Goal: Task Accomplishment & Management: Manage account settings

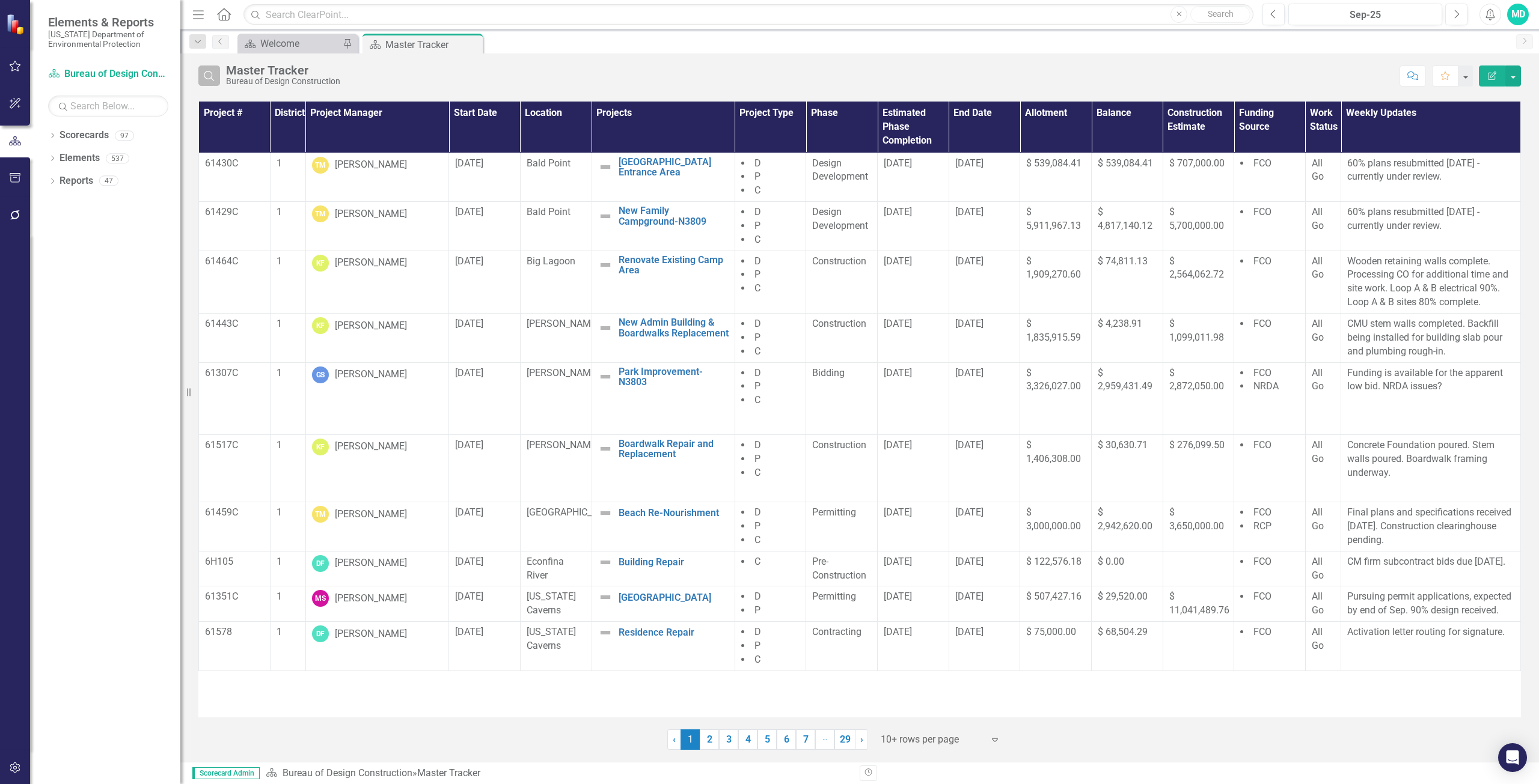
click at [214, 82] on button "Search" at bounding box center [209, 76] width 21 height 21
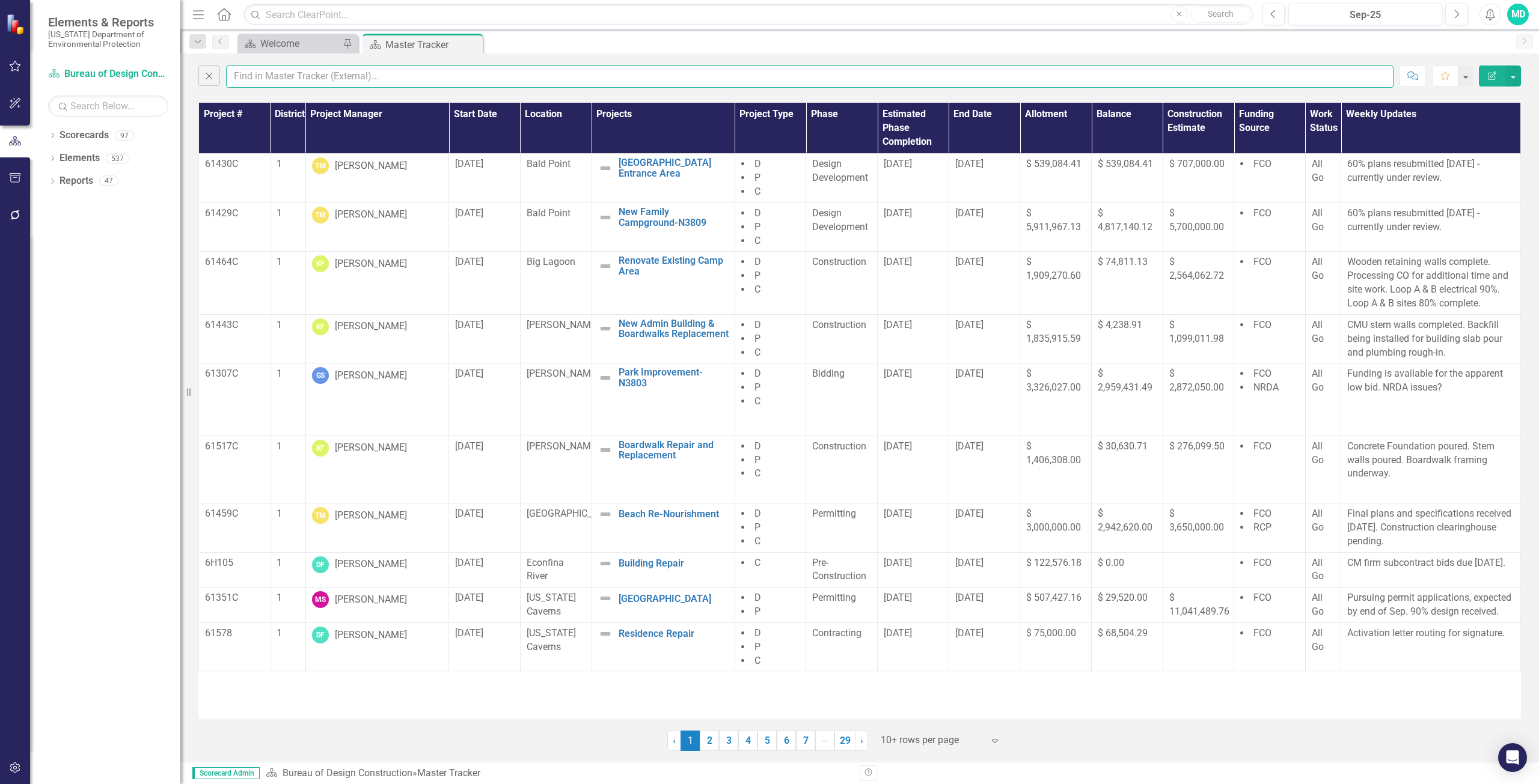
click at [296, 81] on input "text" at bounding box center [810, 76] width 1168 height 22
type input "keen"
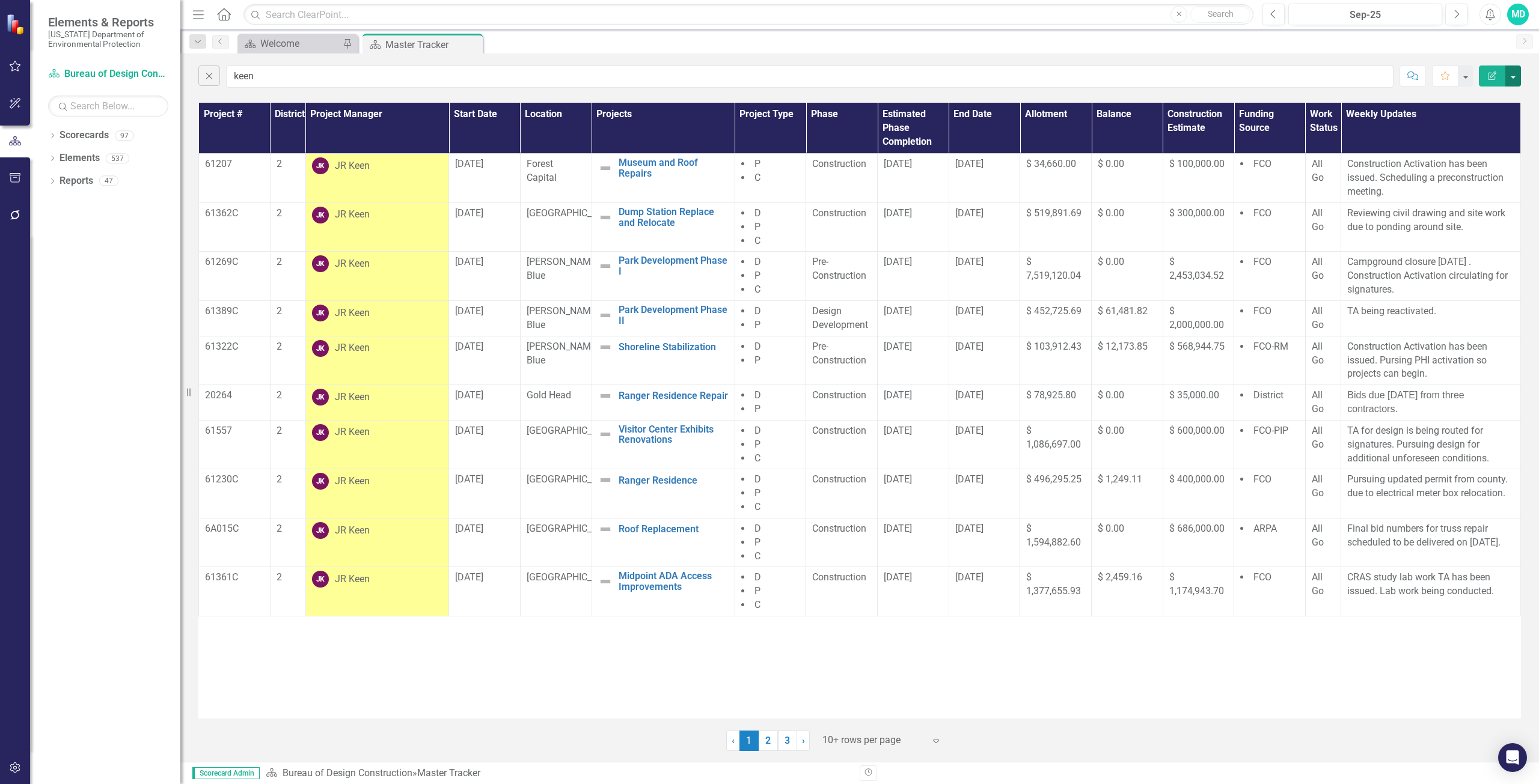
click at [1513, 73] on button "button" at bounding box center [1513, 76] width 16 height 21
click at [1485, 123] on link "PDF Export to PDF" at bounding box center [1473, 122] width 95 height 22
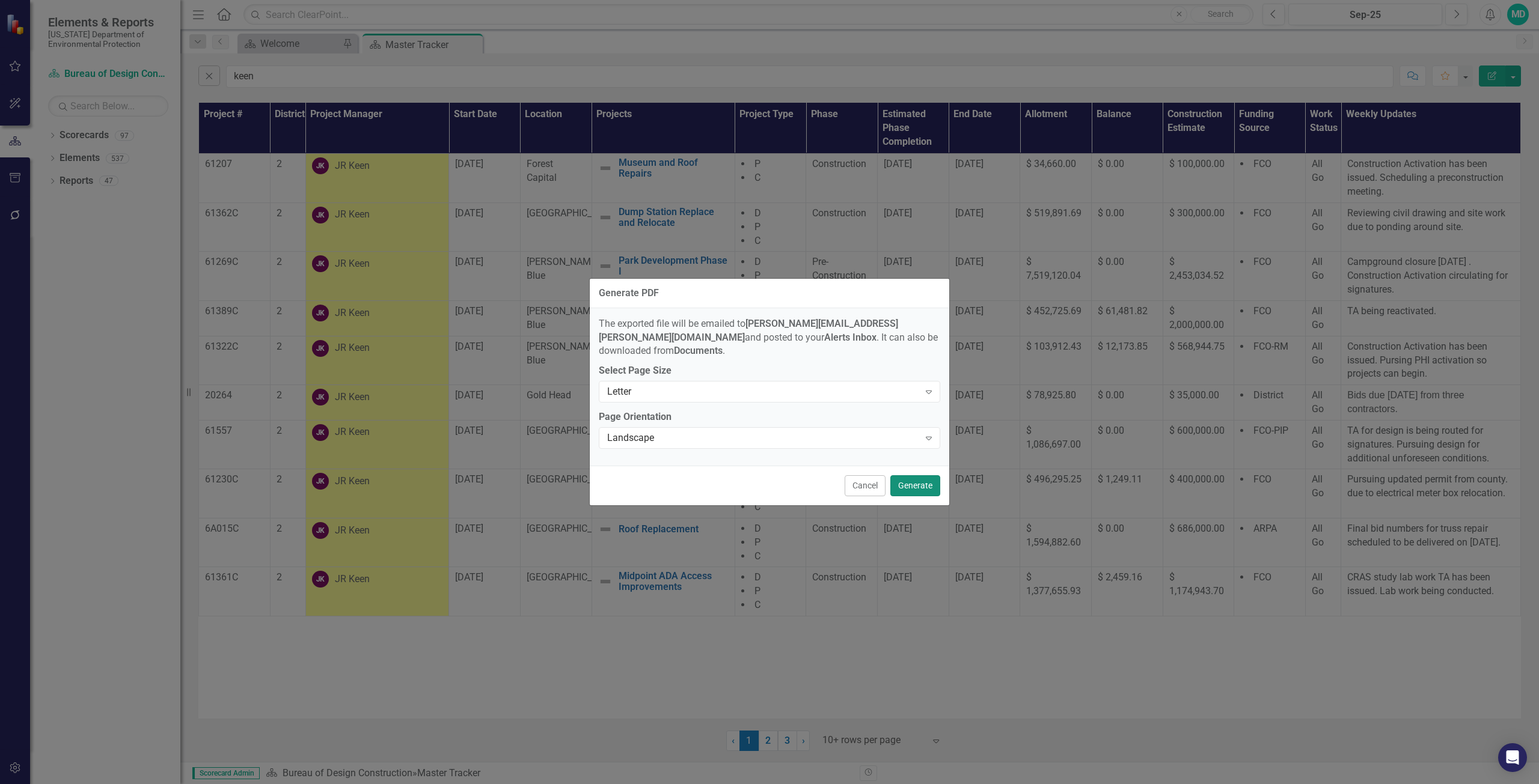
click at [906, 479] on button "Generate" at bounding box center [915, 486] width 50 height 21
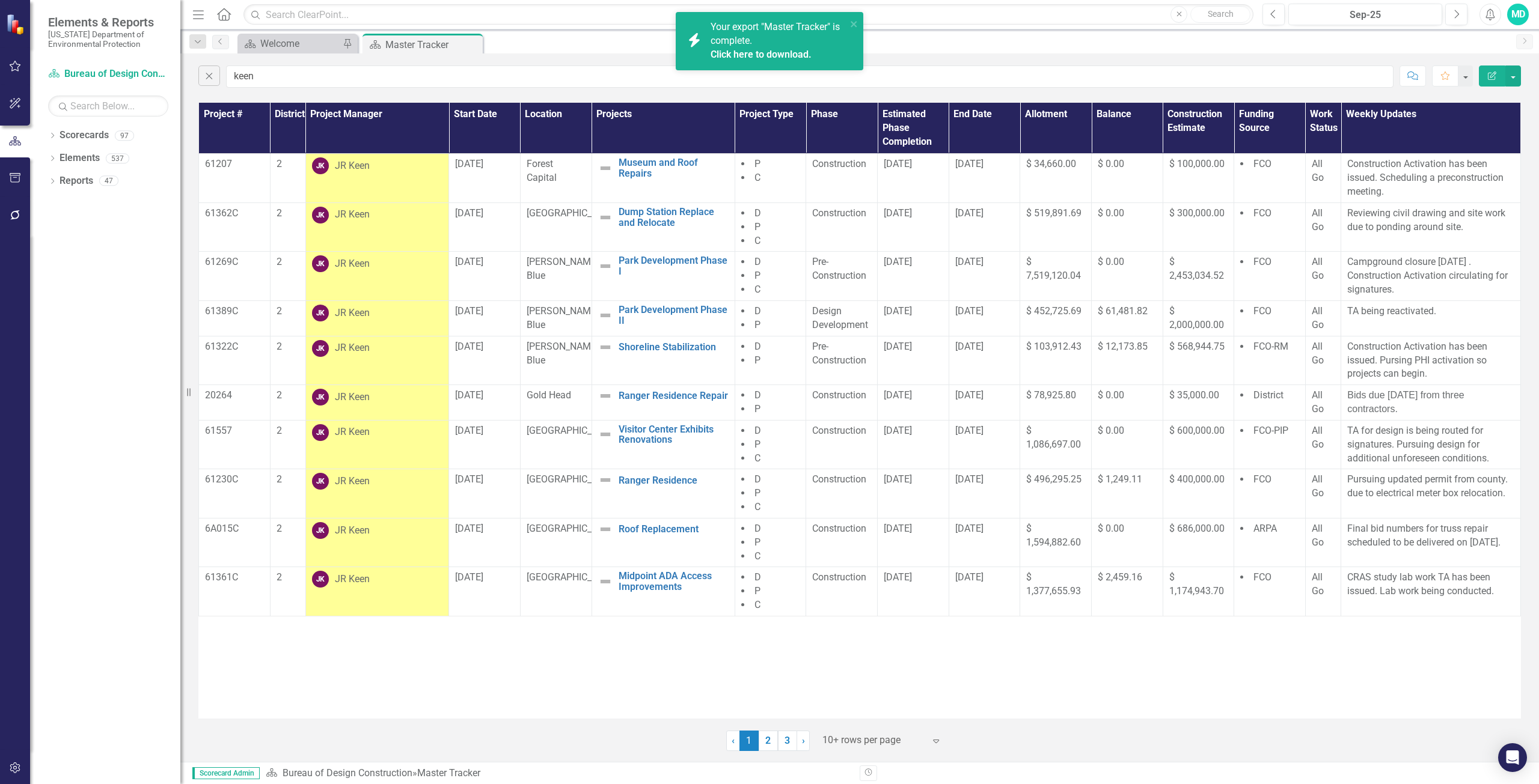
click at [802, 39] on div "Your export "Master Tracker" is complete. Click here to download." at bounding box center [778, 41] width 136 height 41
click at [786, 741] on link "3" at bounding box center [788, 741] width 19 height 21
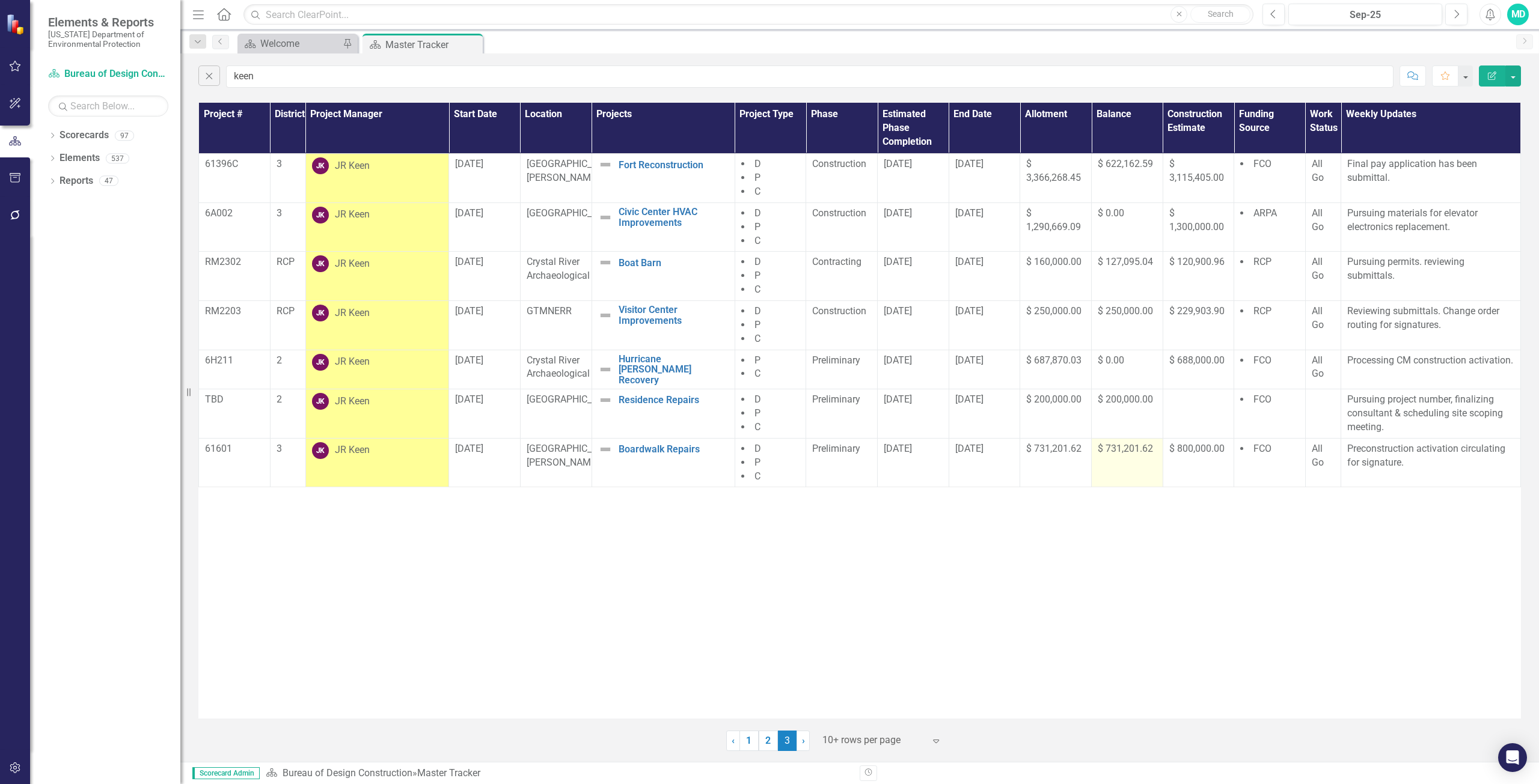
click at [1126, 446] on span "$ 731,201.62" at bounding box center [1125, 448] width 55 height 12
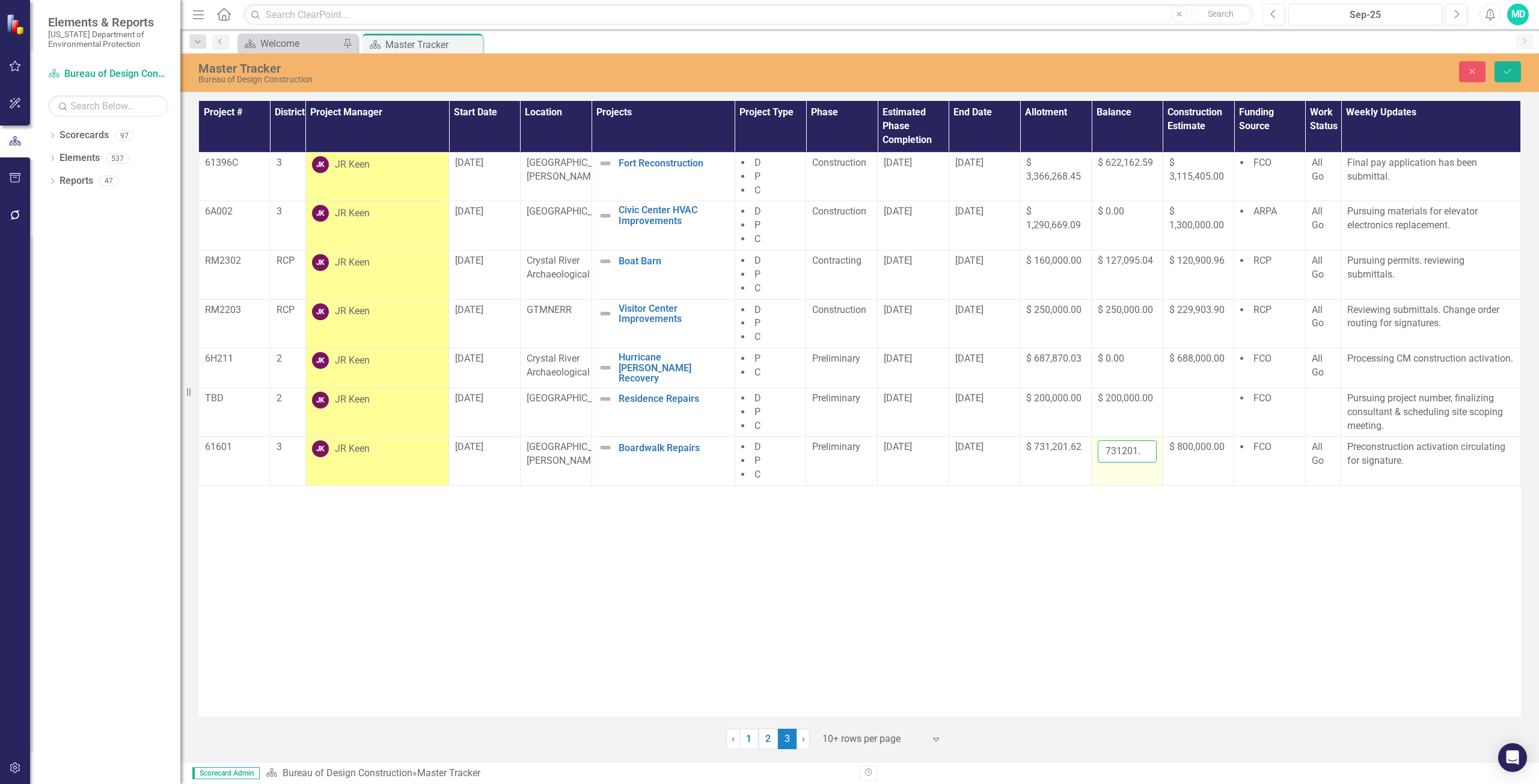
click at [1130, 444] on input "731201.62" at bounding box center [1127, 451] width 59 height 22
type input "7"
type input "721978.62"
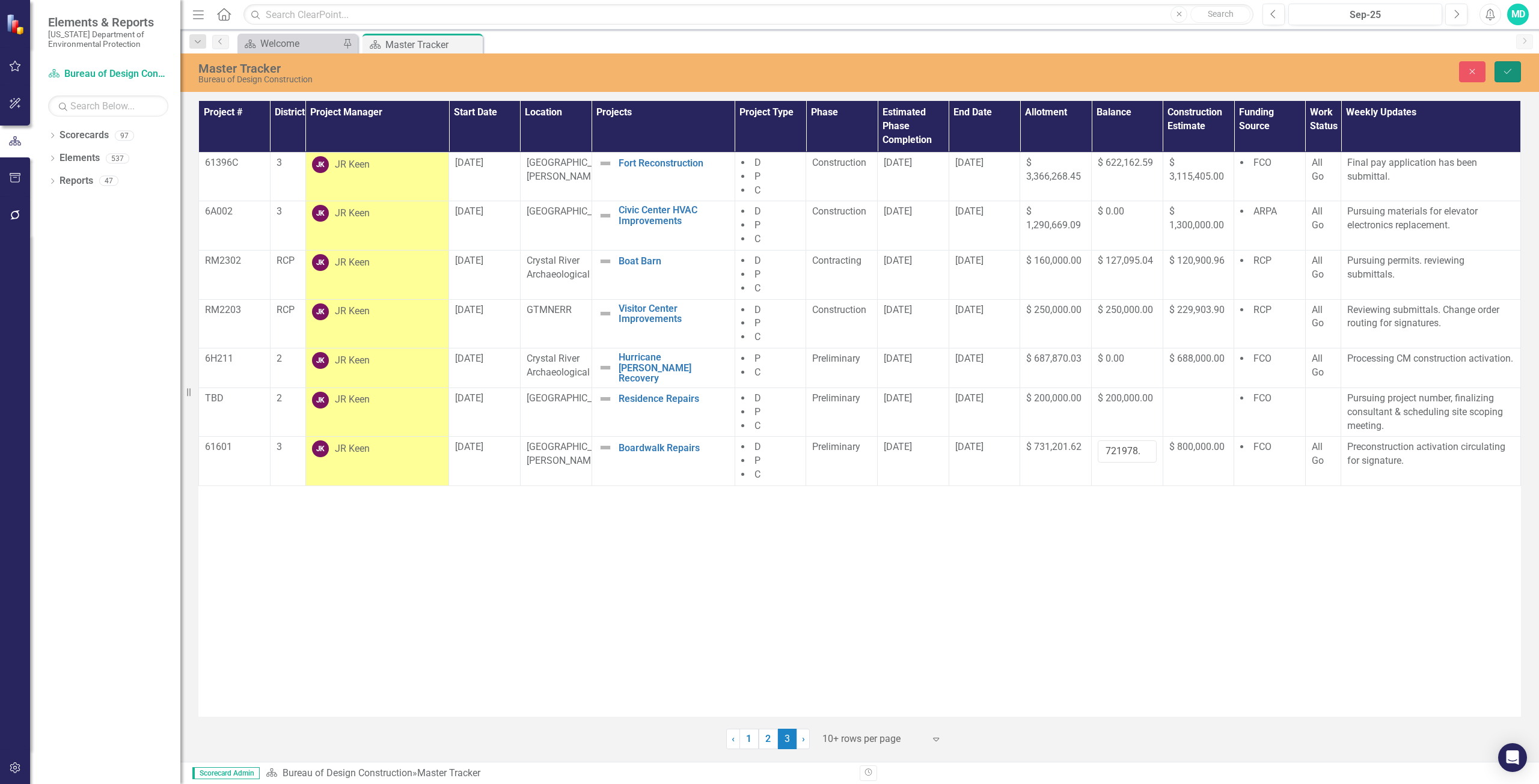
click at [1513, 67] on button "Save" at bounding box center [1507, 72] width 26 height 21
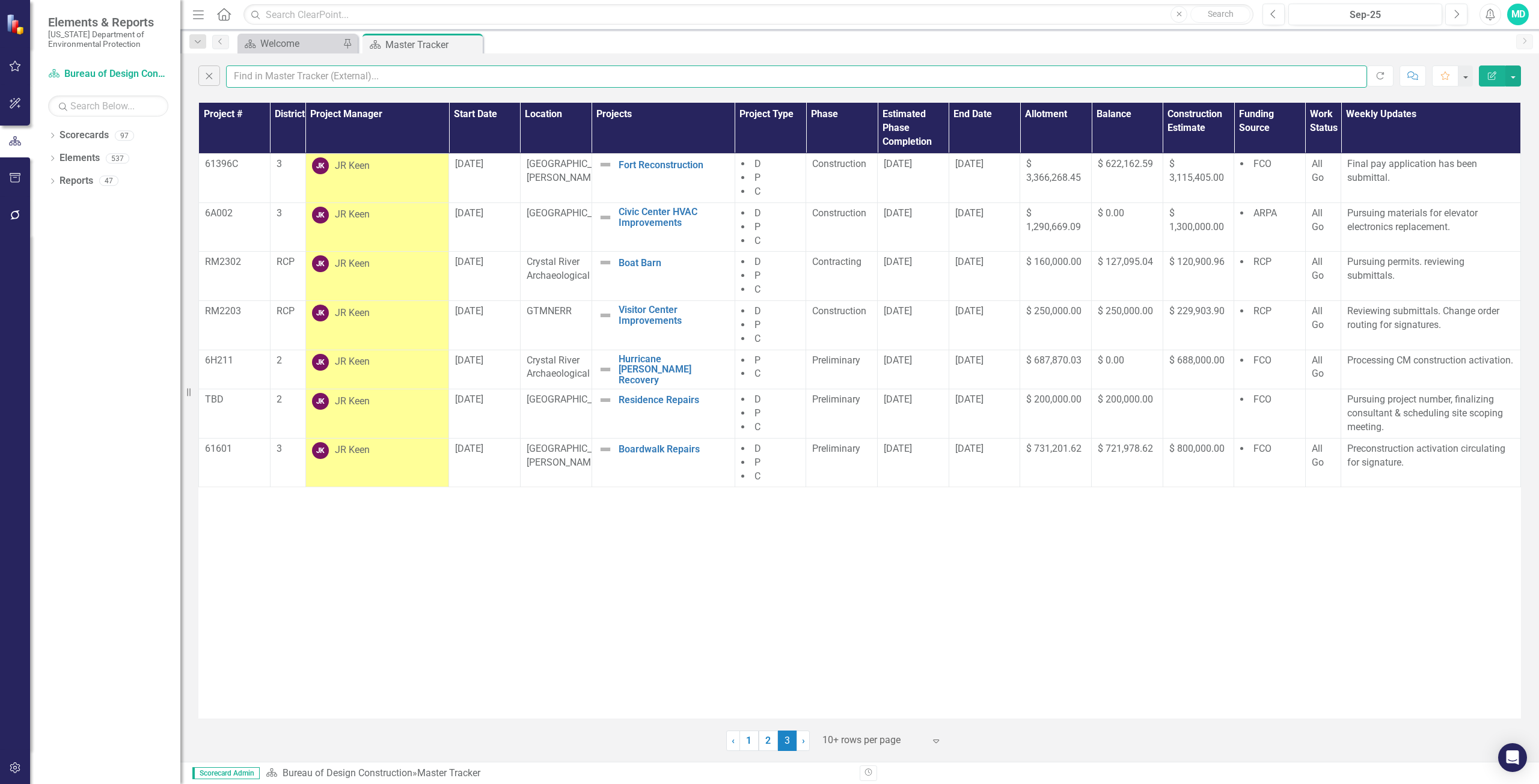
click at [244, 79] on input "text" at bounding box center [797, 76] width 1141 height 22
click at [207, 78] on icon "button" at bounding box center [210, 76] width 7 height 7
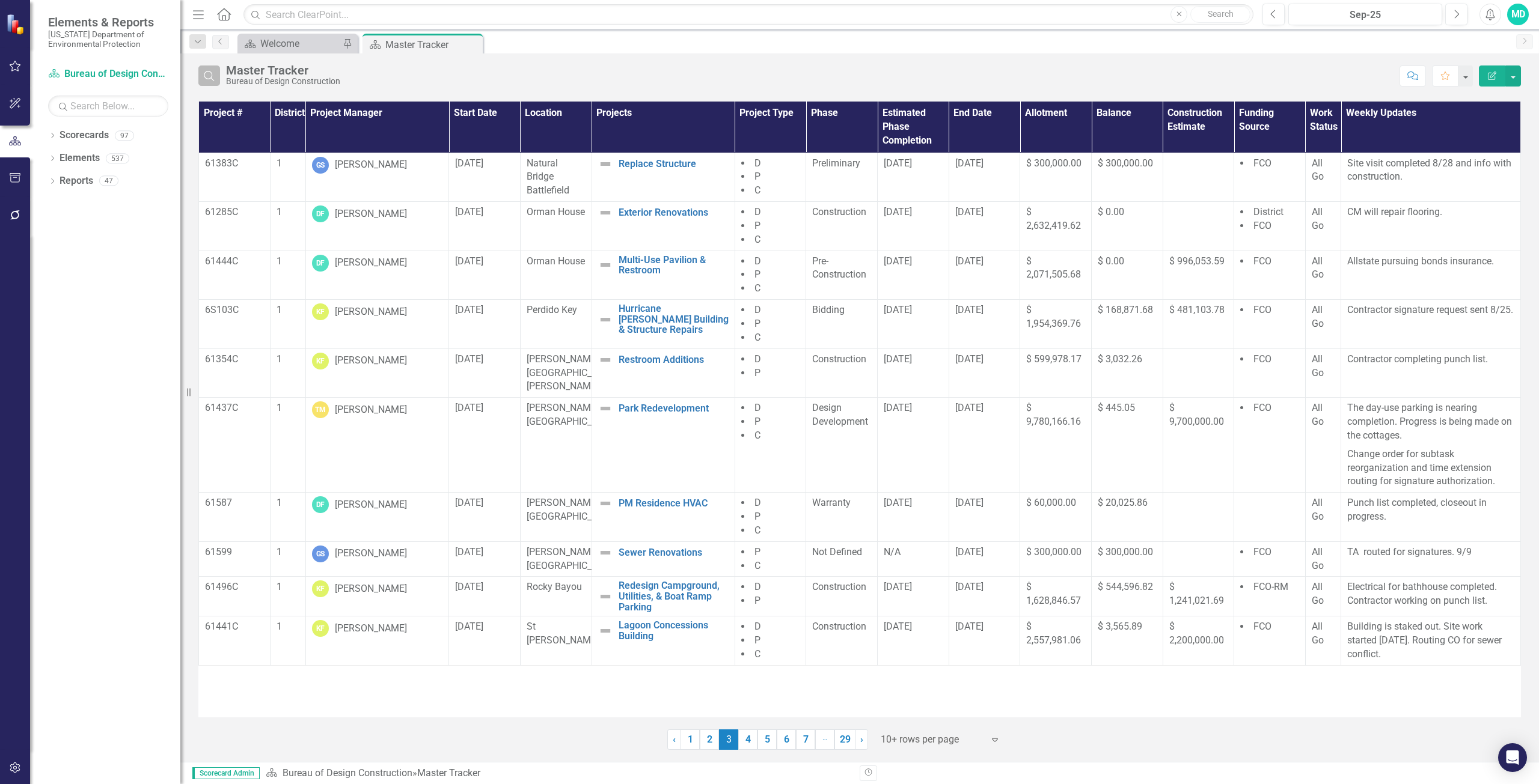
click at [214, 81] on button "Search" at bounding box center [209, 76] width 21 height 21
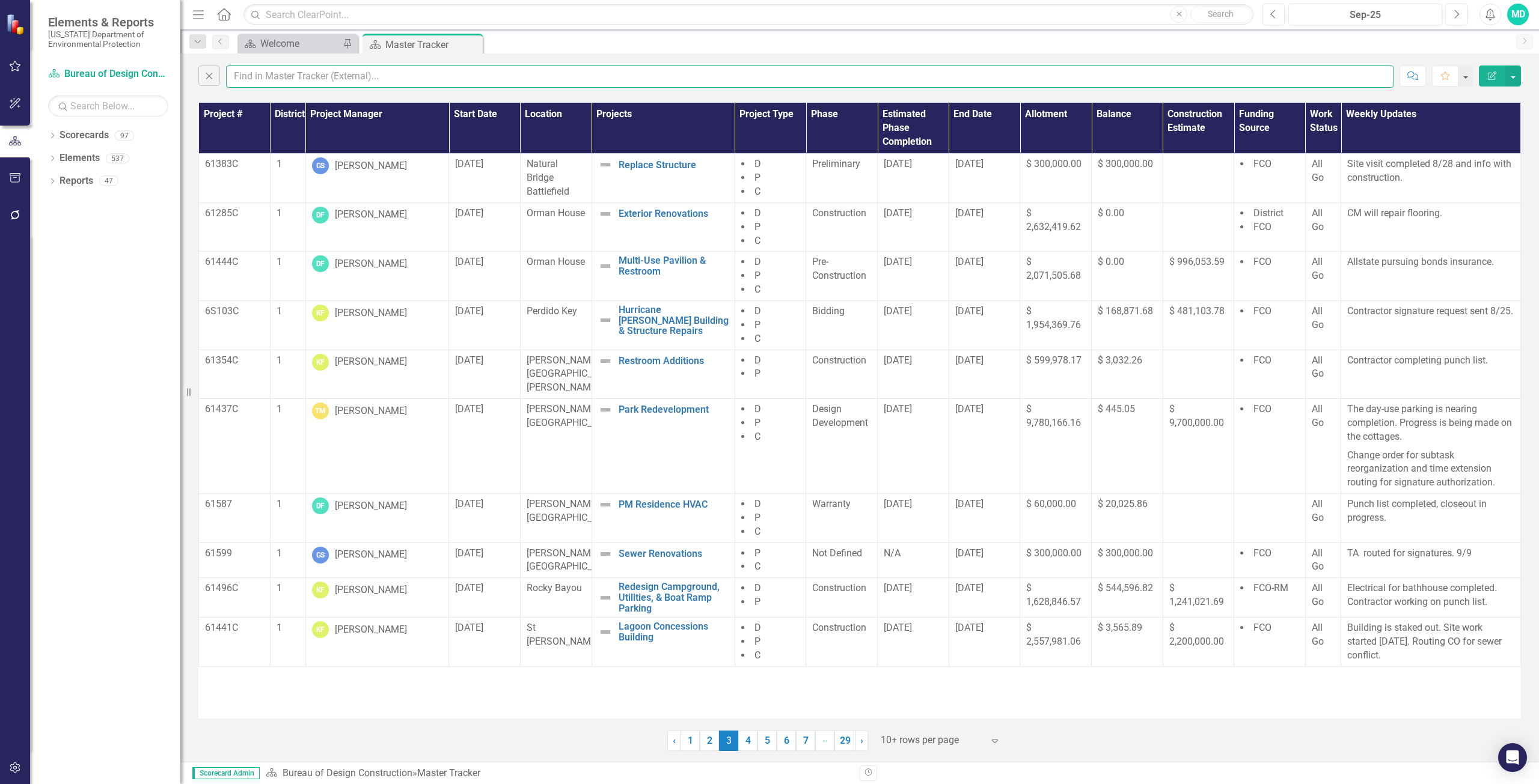
click at [279, 73] on input "text" at bounding box center [810, 76] width 1168 height 22
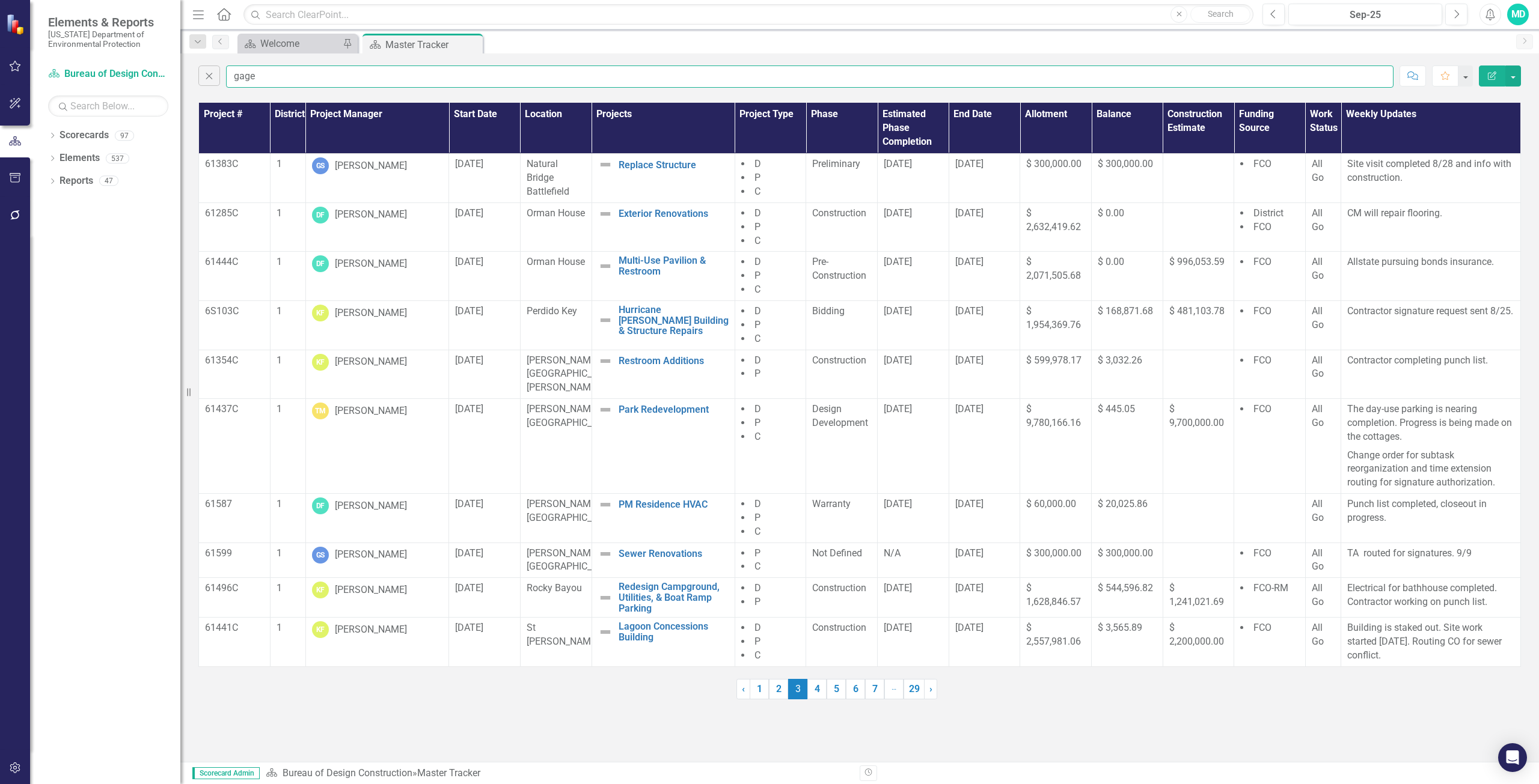
type input "GAGE"
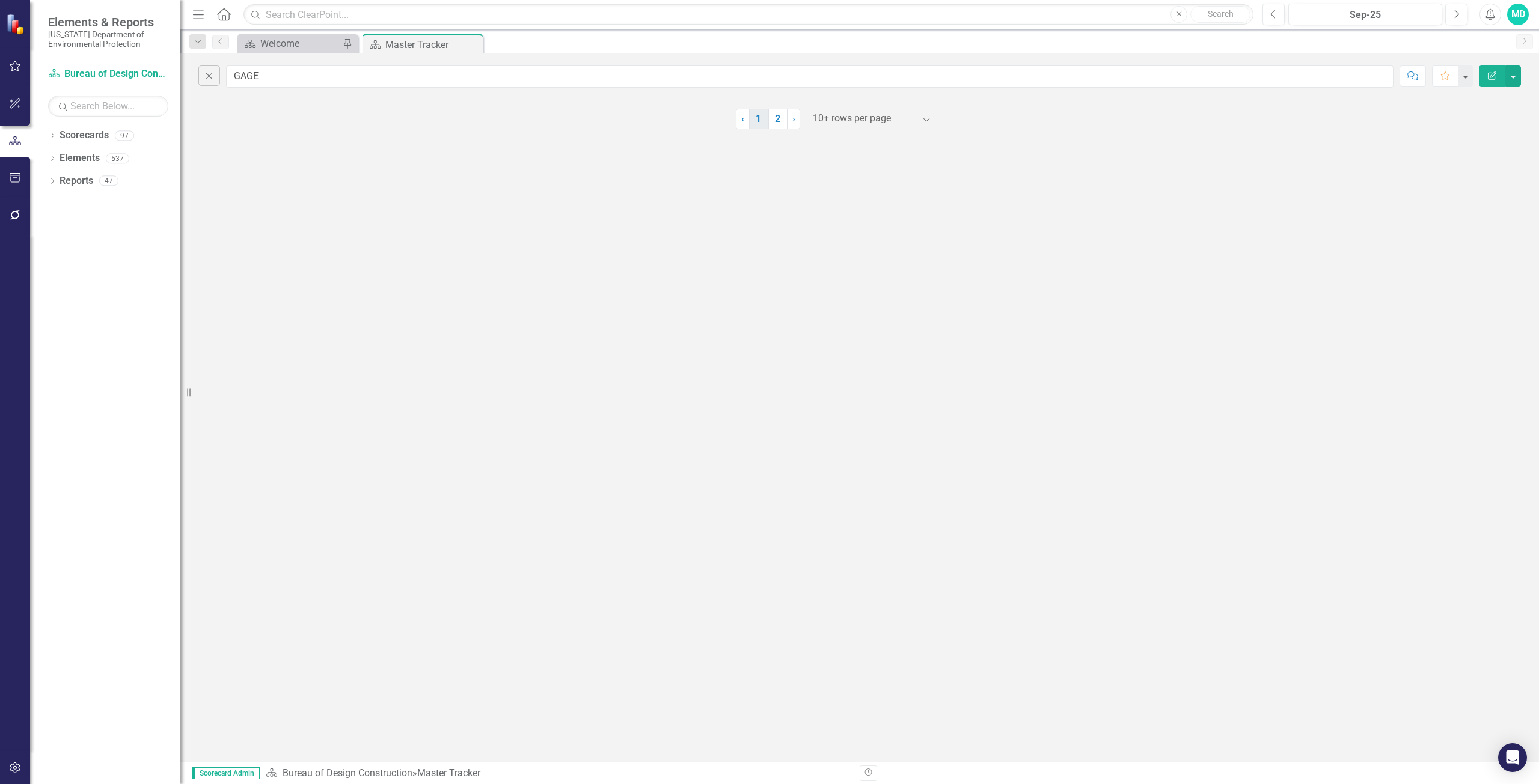
click at [764, 121] on link "1" at bounding box center [759, 119] width 19 height 21
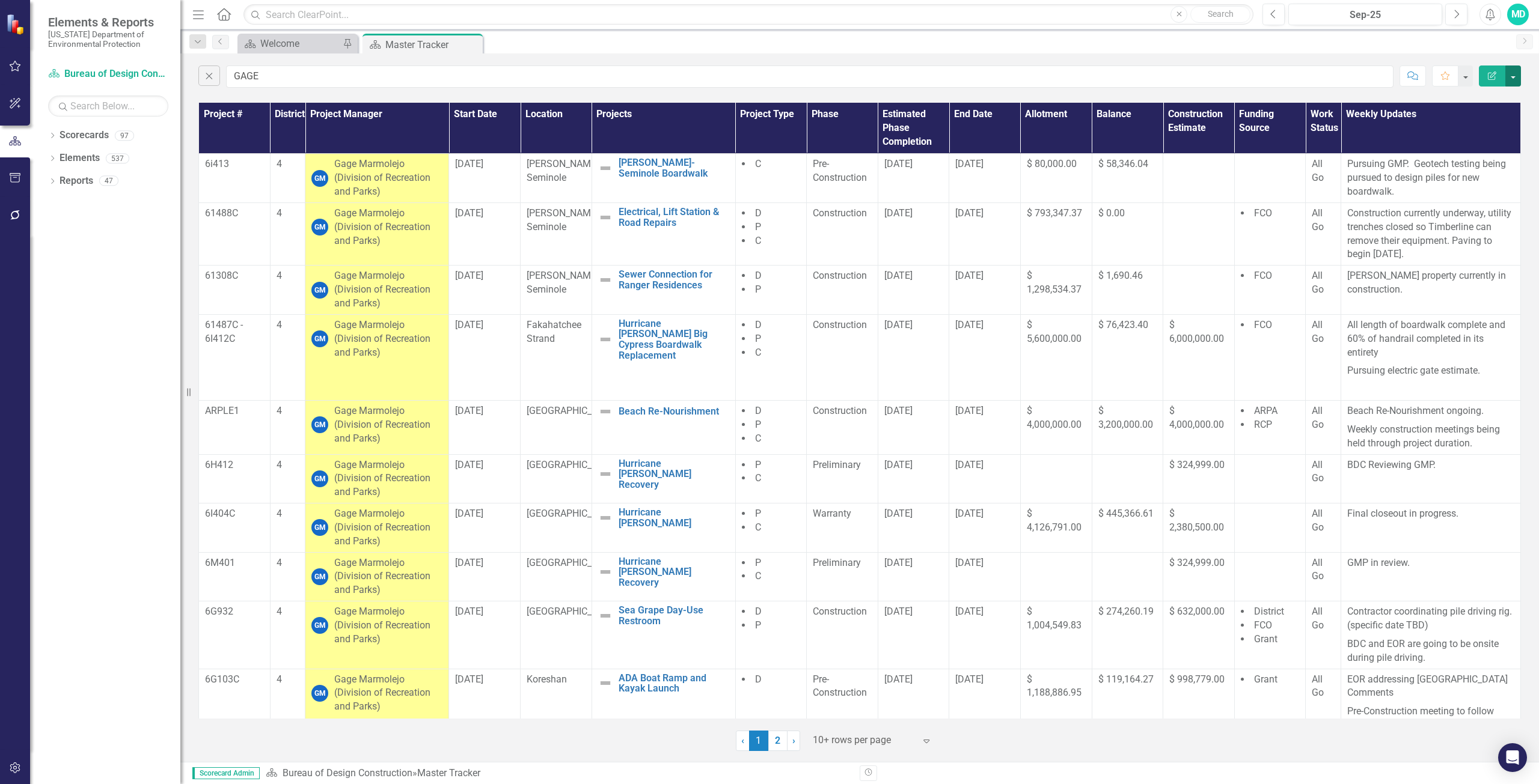
click at [1511, 78] on button "button" at bounding box center [1513, 76] width 16 height 21
click at [1491, 120] on link "PDF Export to PDF" at bounding box center [1473, 122] width 95 height 22
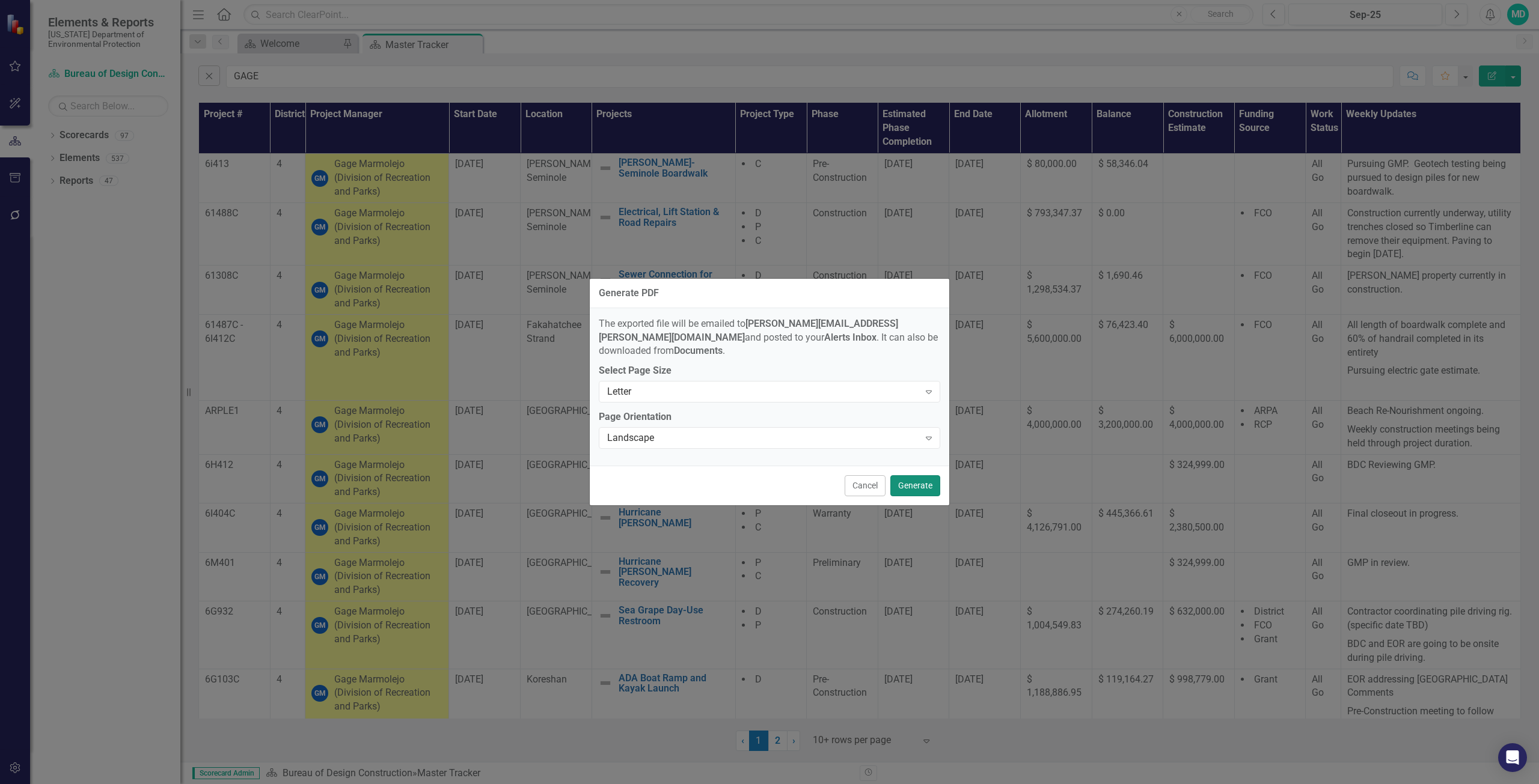
click at [911, 485] on button "Generate" at bounding box center [915, 486] width 50 height 21
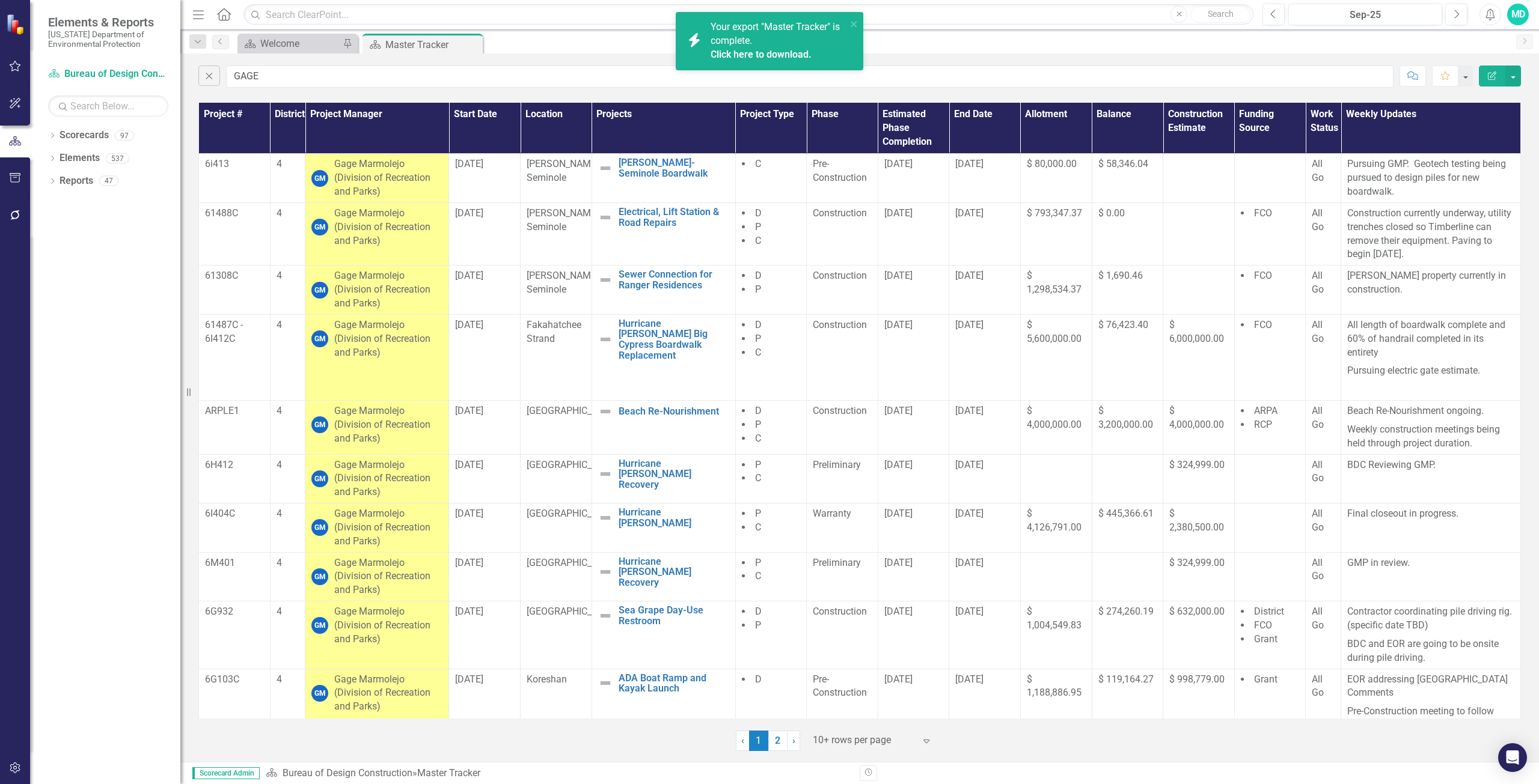
click at [784, 53] on link "Click here to download." at bounding box center [761, 54] width 101 height 12
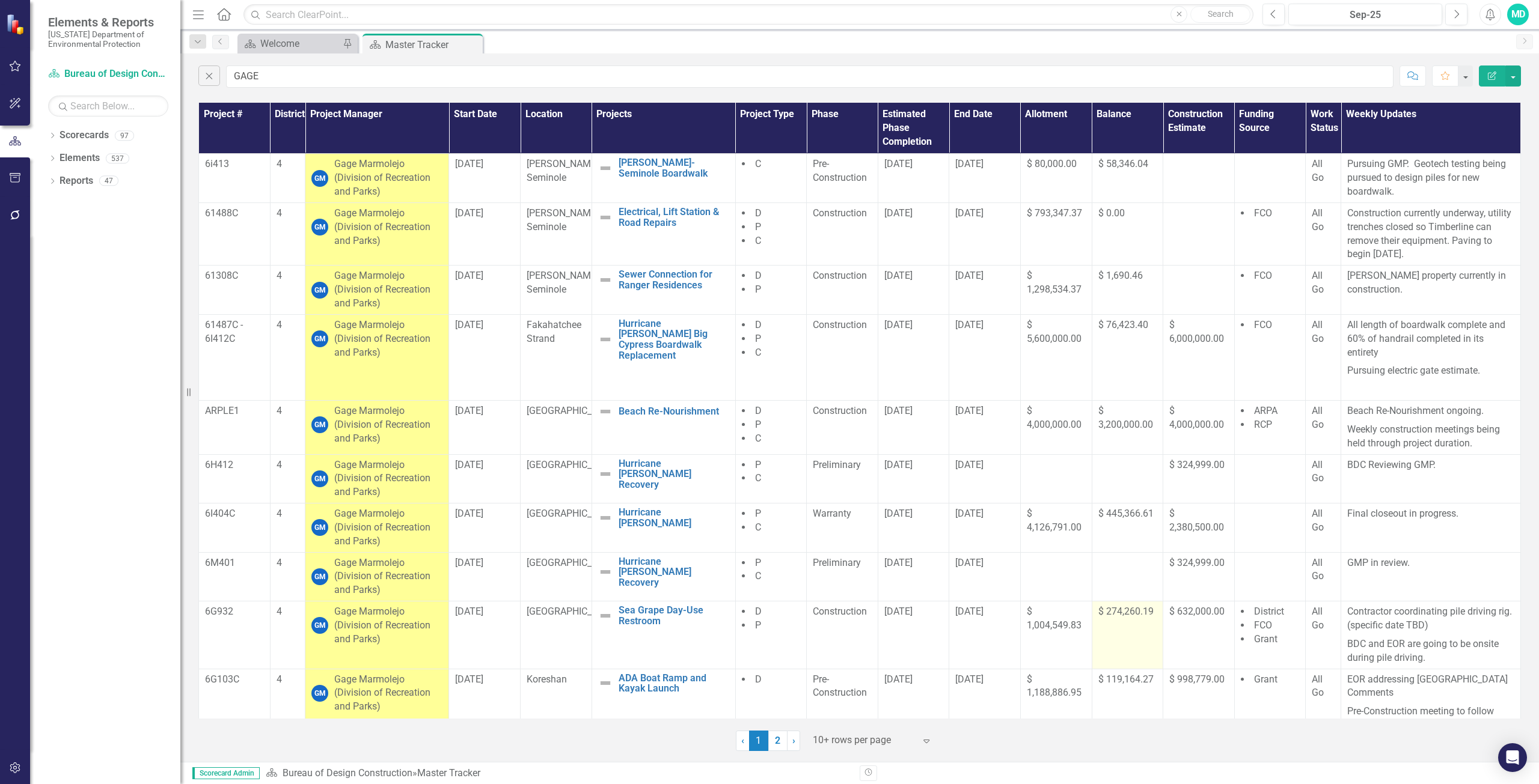
click at [1123, 619] on div "$ 274,260.19" at bounding box center [1128, 612] width 59 height 14
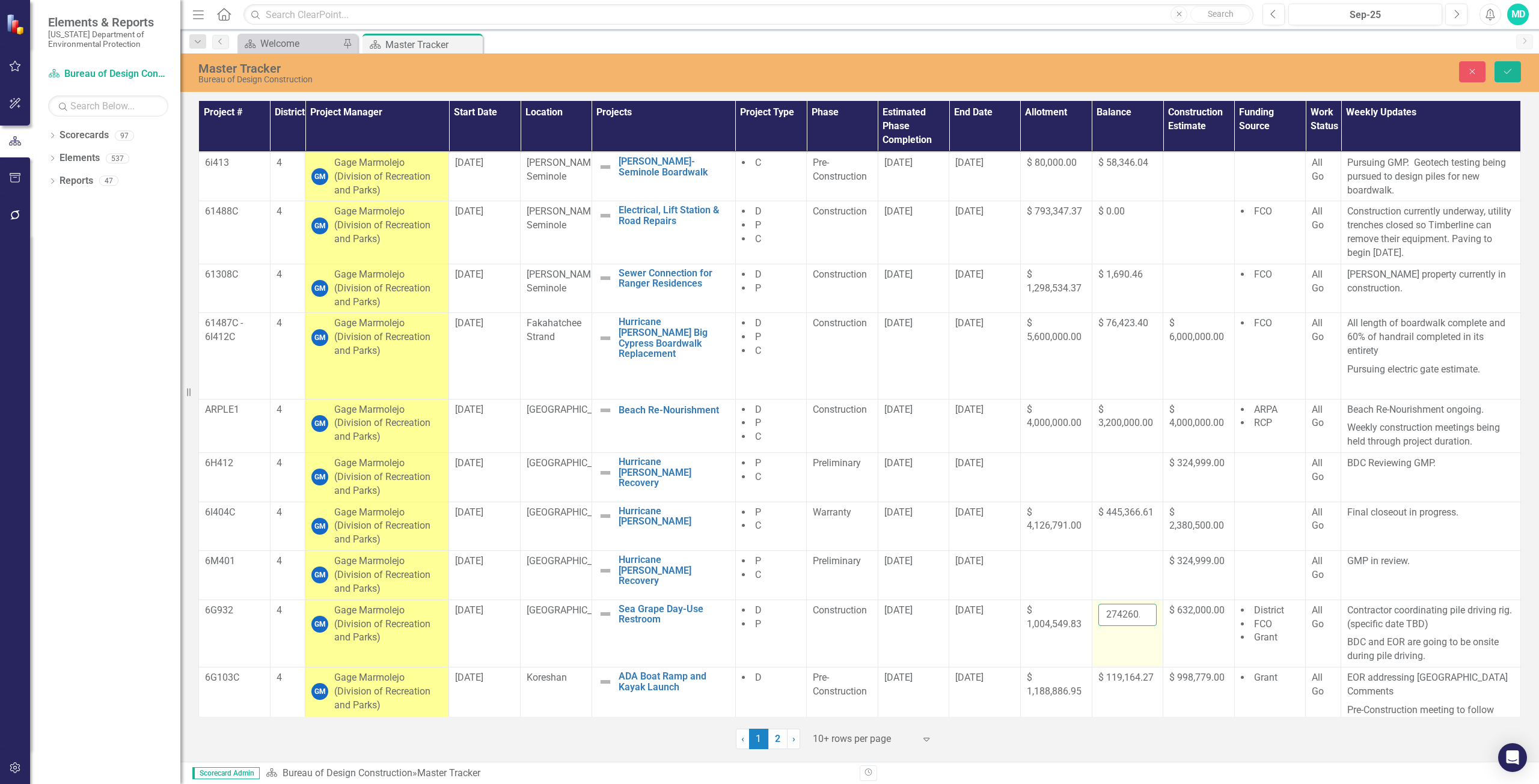
click at [1119, 614] on input "274260.19" at bounding box center [1128, 615] width 59 height 22
type input "2"
type input "260192.67"
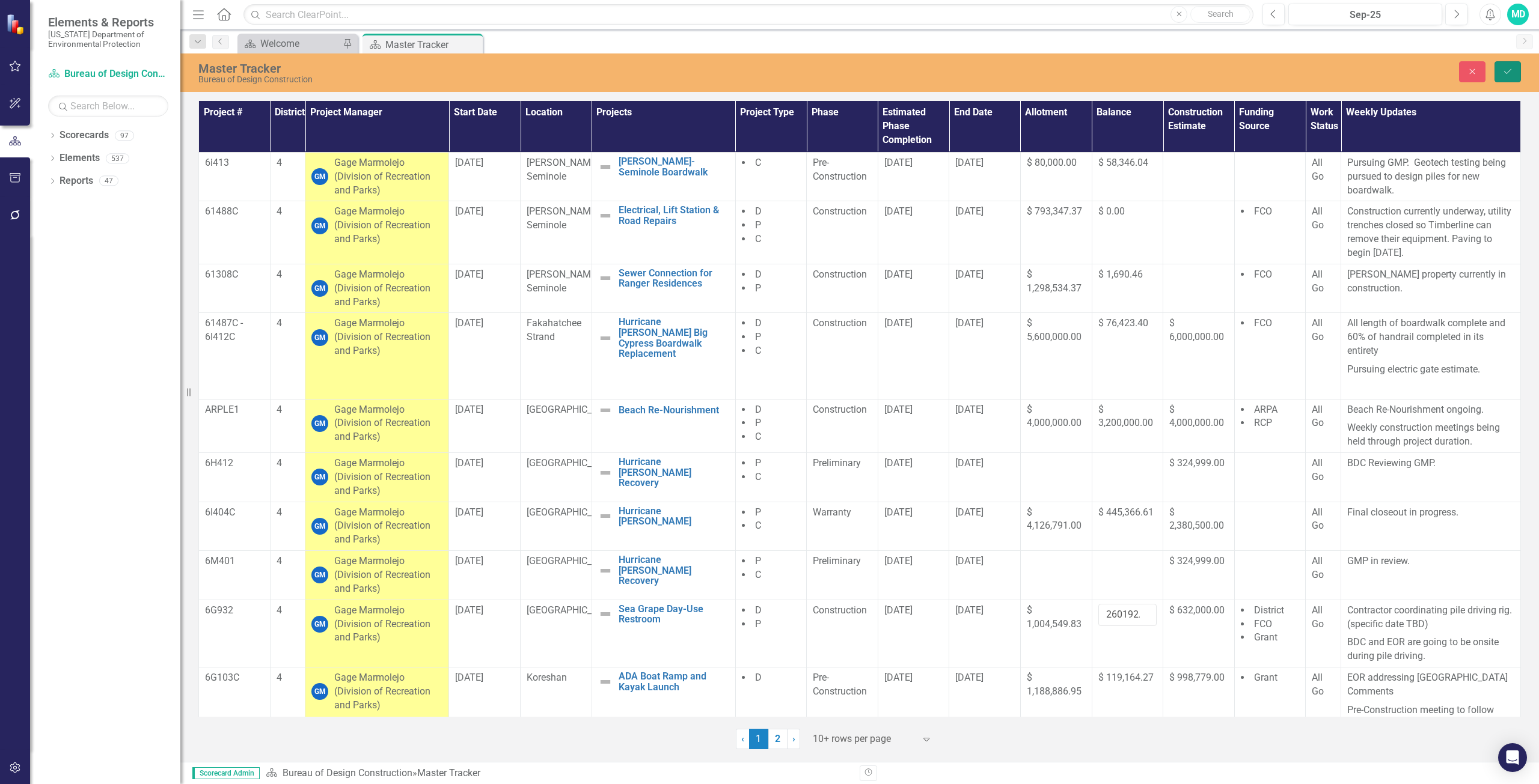
click at [1508, 76] on button "Save" at bounding box center [1507, 72] width 26 height 21
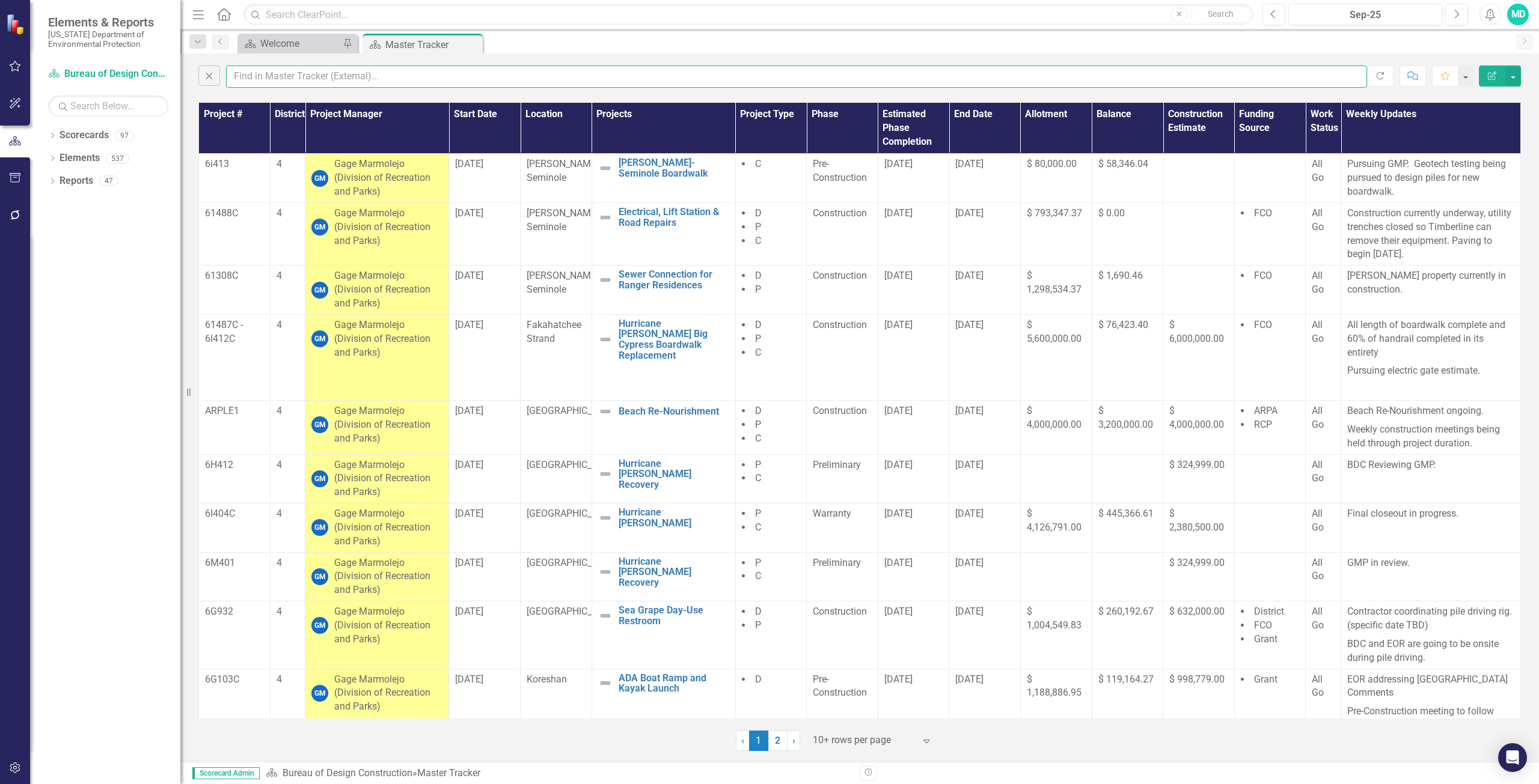
click at [271, 78] on input "text" at bounding box center [797, 76] width 1141 height 22
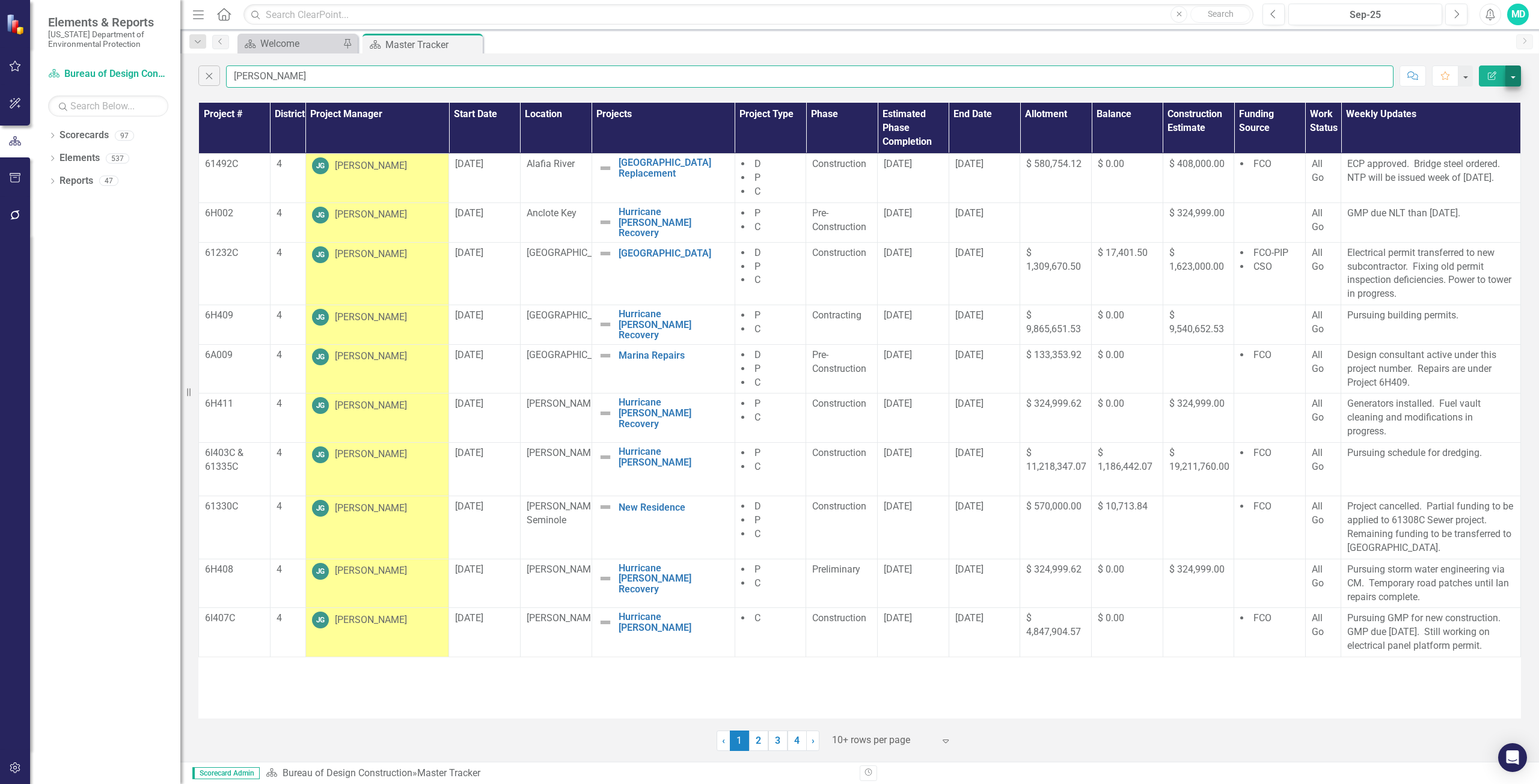
type input "[PERSON_NAME]"
click at [1516, 77] on button "button" at bounding box center [1513, 76] width 16 height 21
click at [1478, 125] on link "PDF Export to PDF" at bounding box center [1473, 122] width 95 height 22
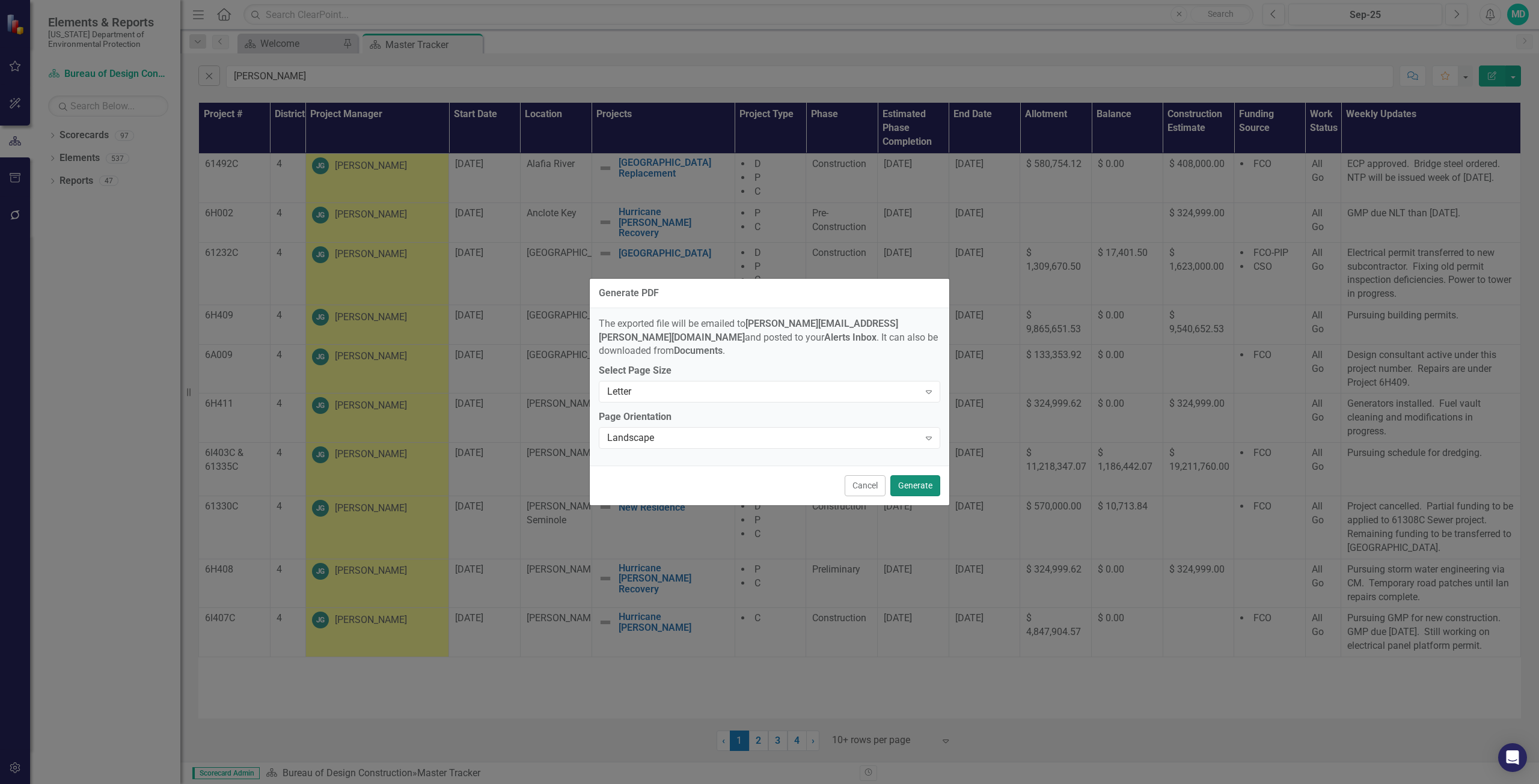
click at [906, 475] on button "Generate" at bounding box center [915, 486] width 50 height 21
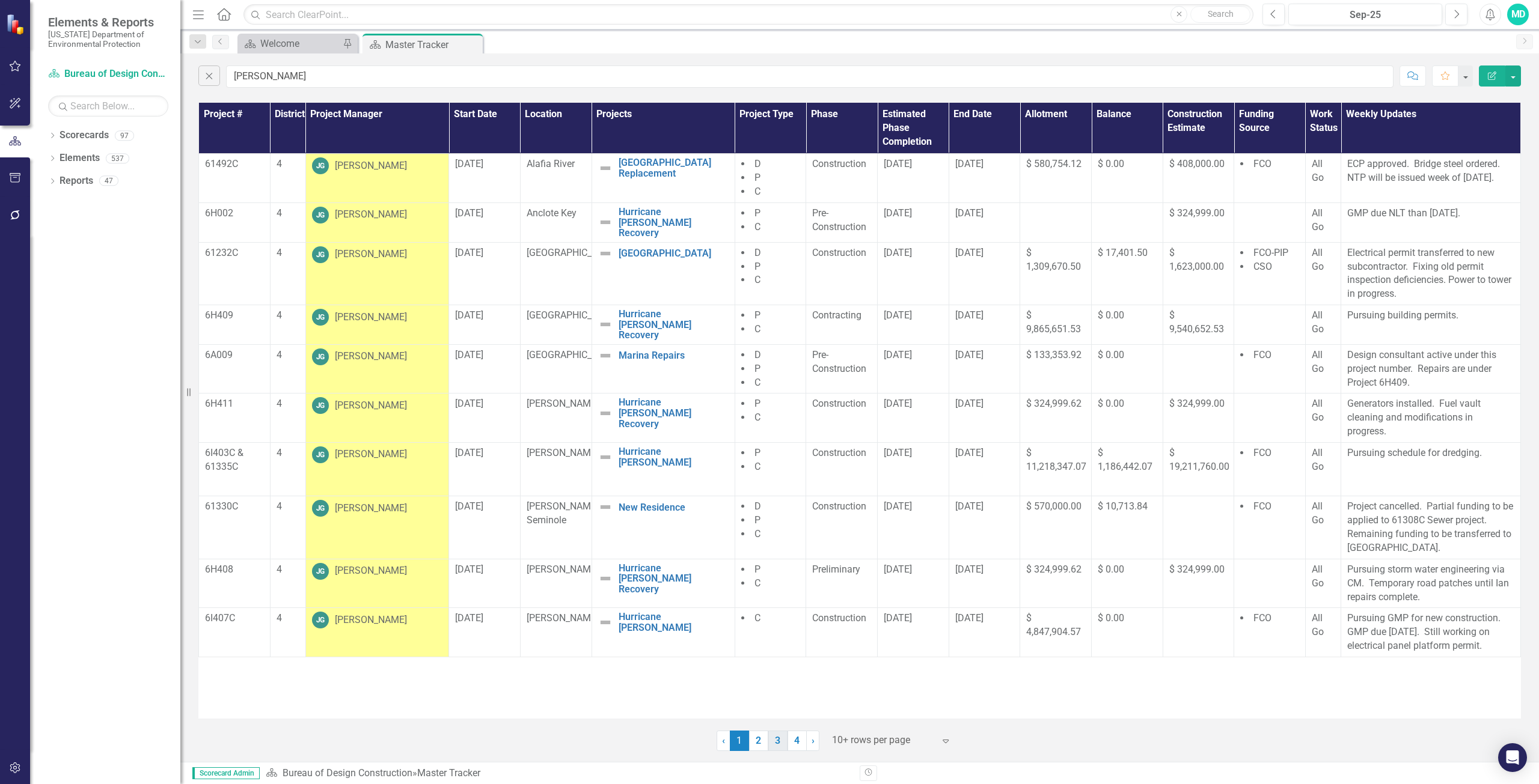
click at [782, 747] on link "3" at bounding box center [778, 741] width 19 height 21
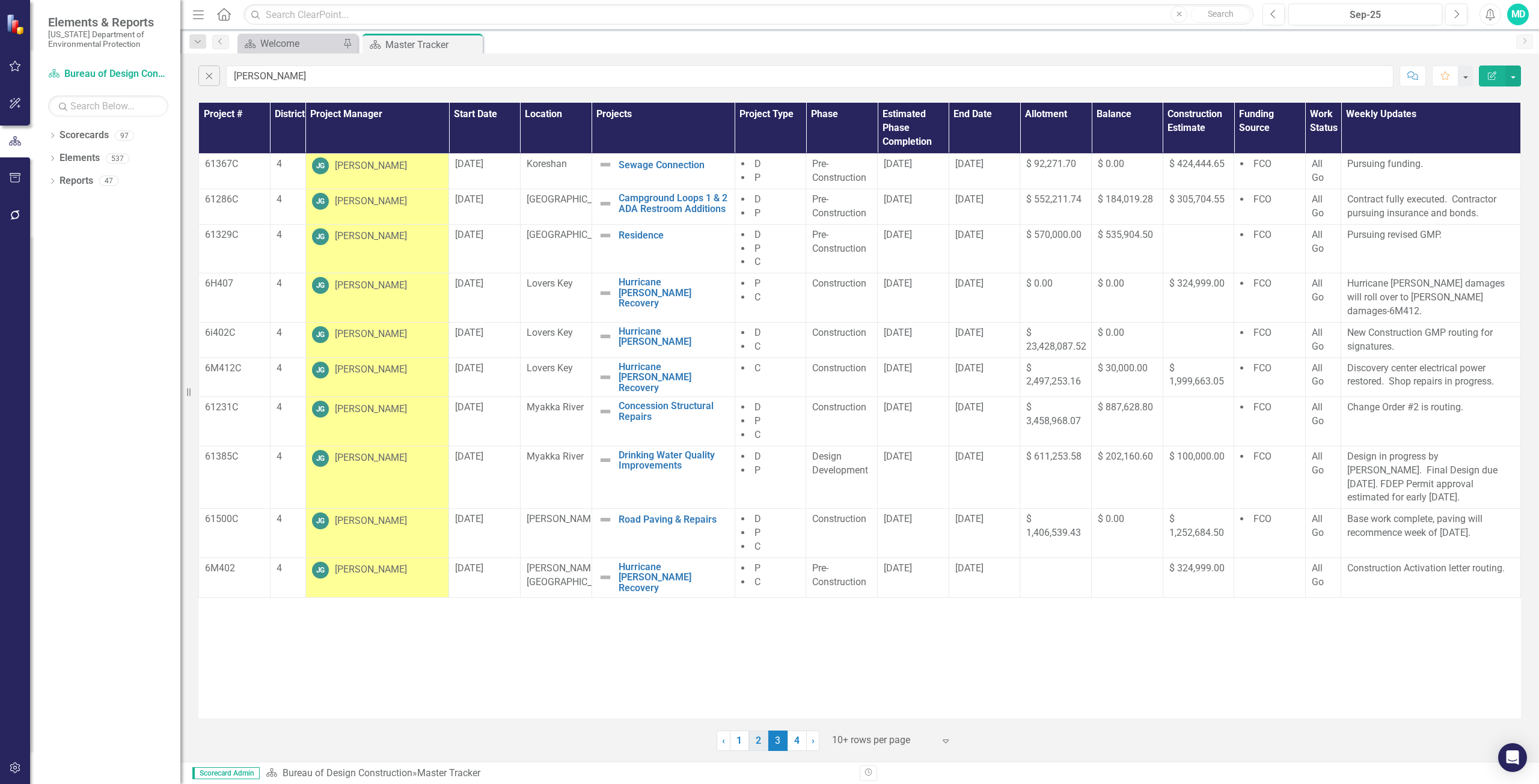
click at [762, 750] on link "2" at bounding box center [759, 741] width 19 height 21
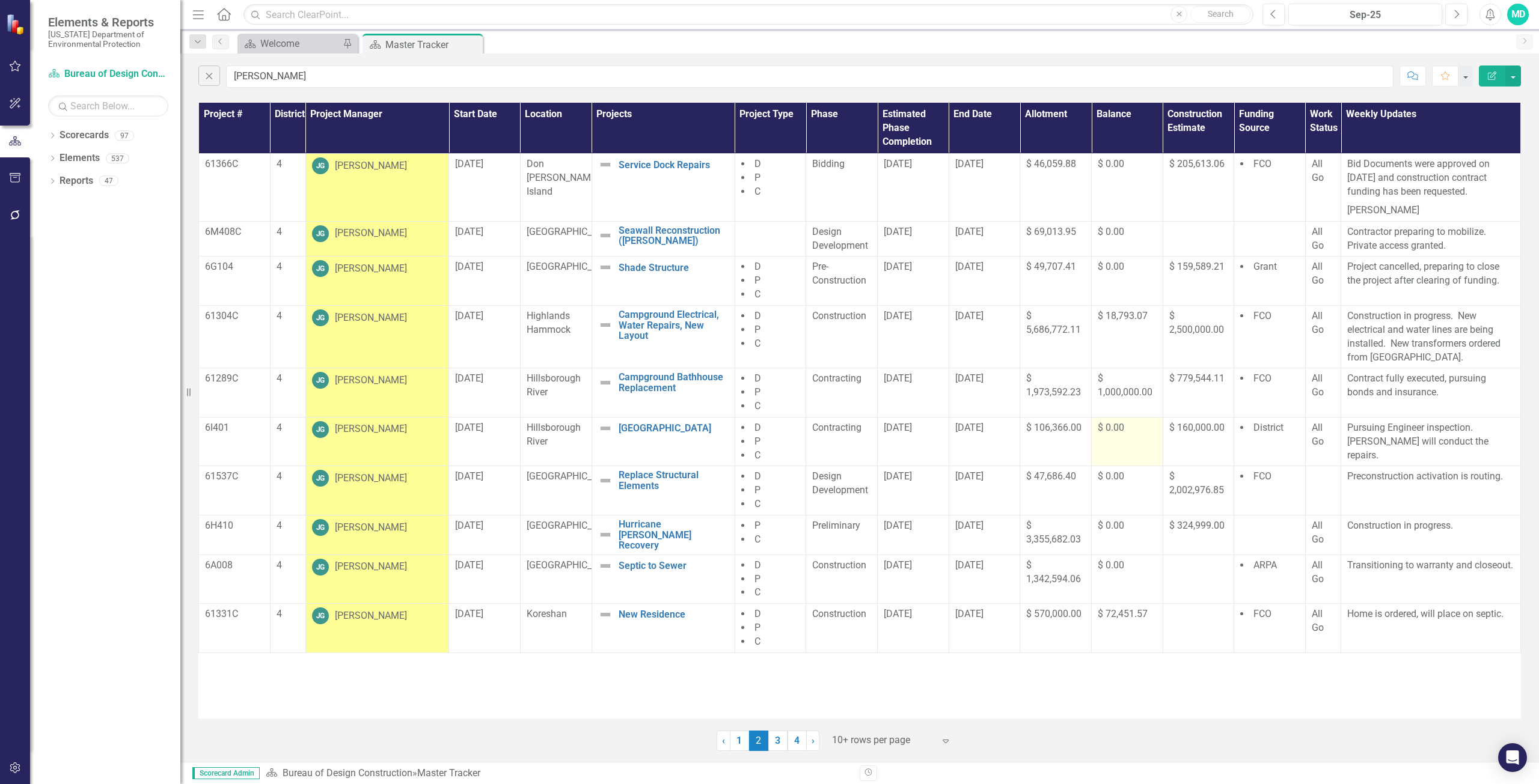
click at [1117, 428] on span "$ 0.00" at bounding box center [1111, 427] width 26 height 12
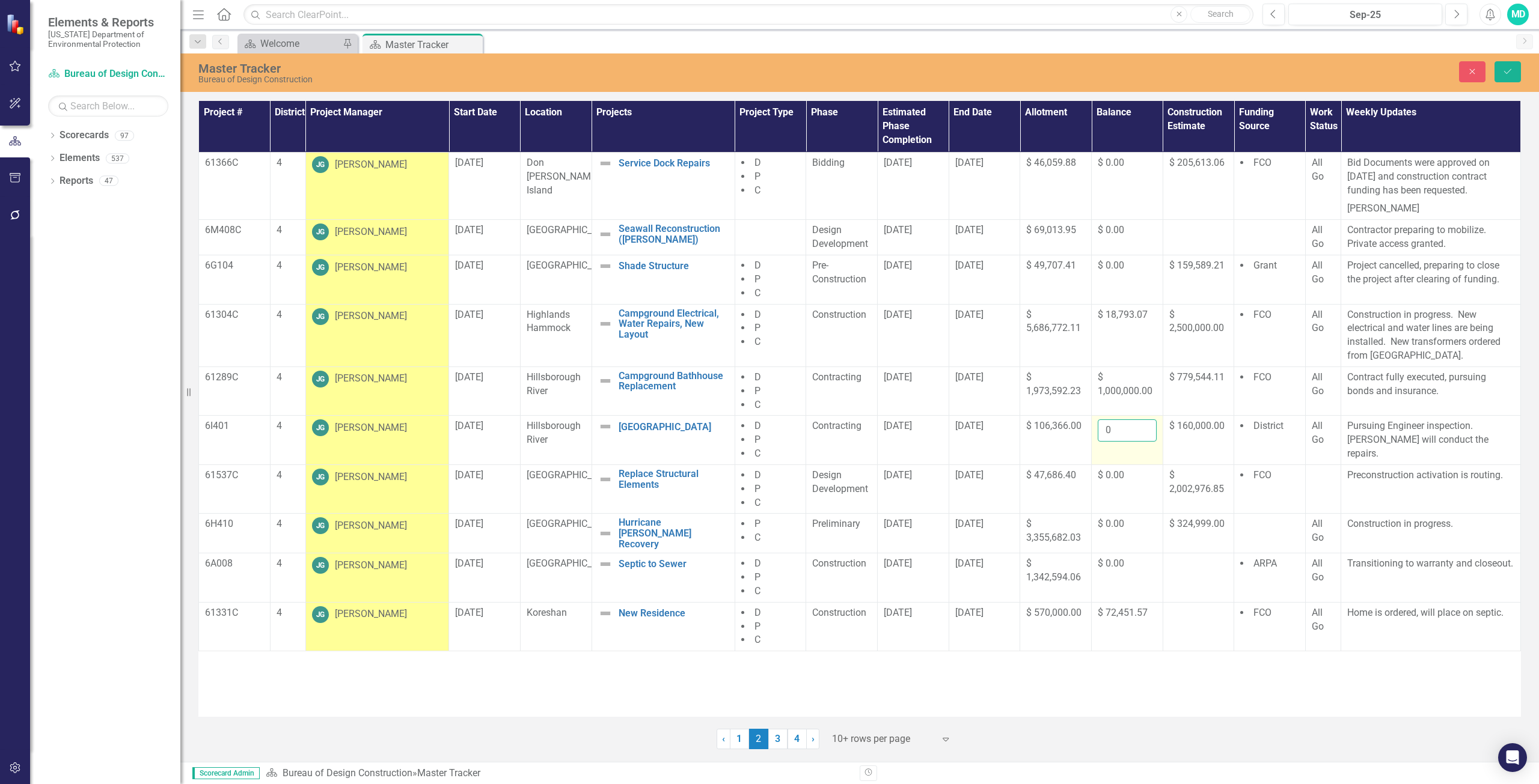
click at [1120, 432] on input "0" at bounding box center [1127, 431] width 59 height 22
type input "19769.47"
click at [1500, 73] on button "Save" at bounding box center [1507, 72] width 26 height 21
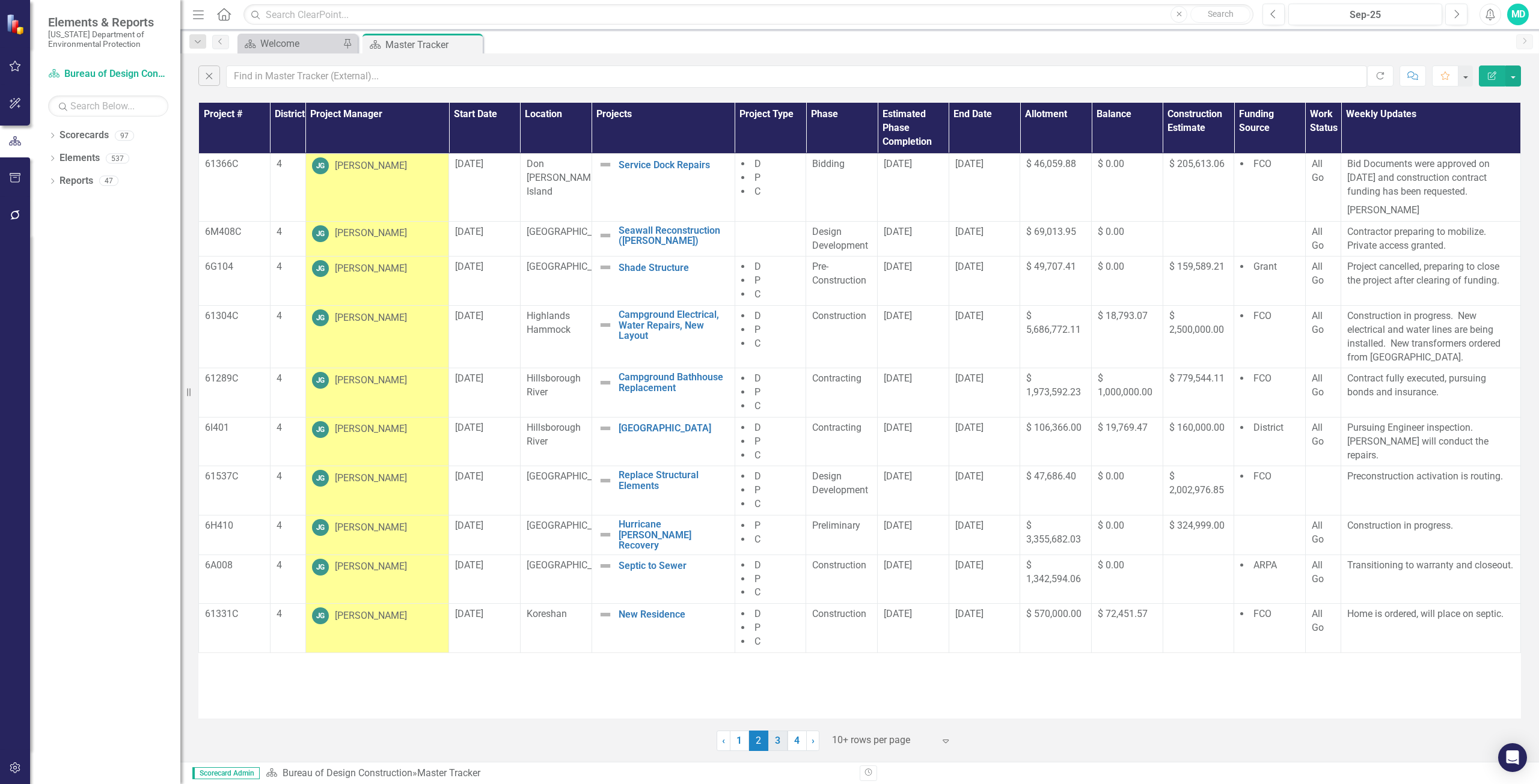
click at [775, 743] on link "3" at bounding box center [778, 741] width 19 height 21
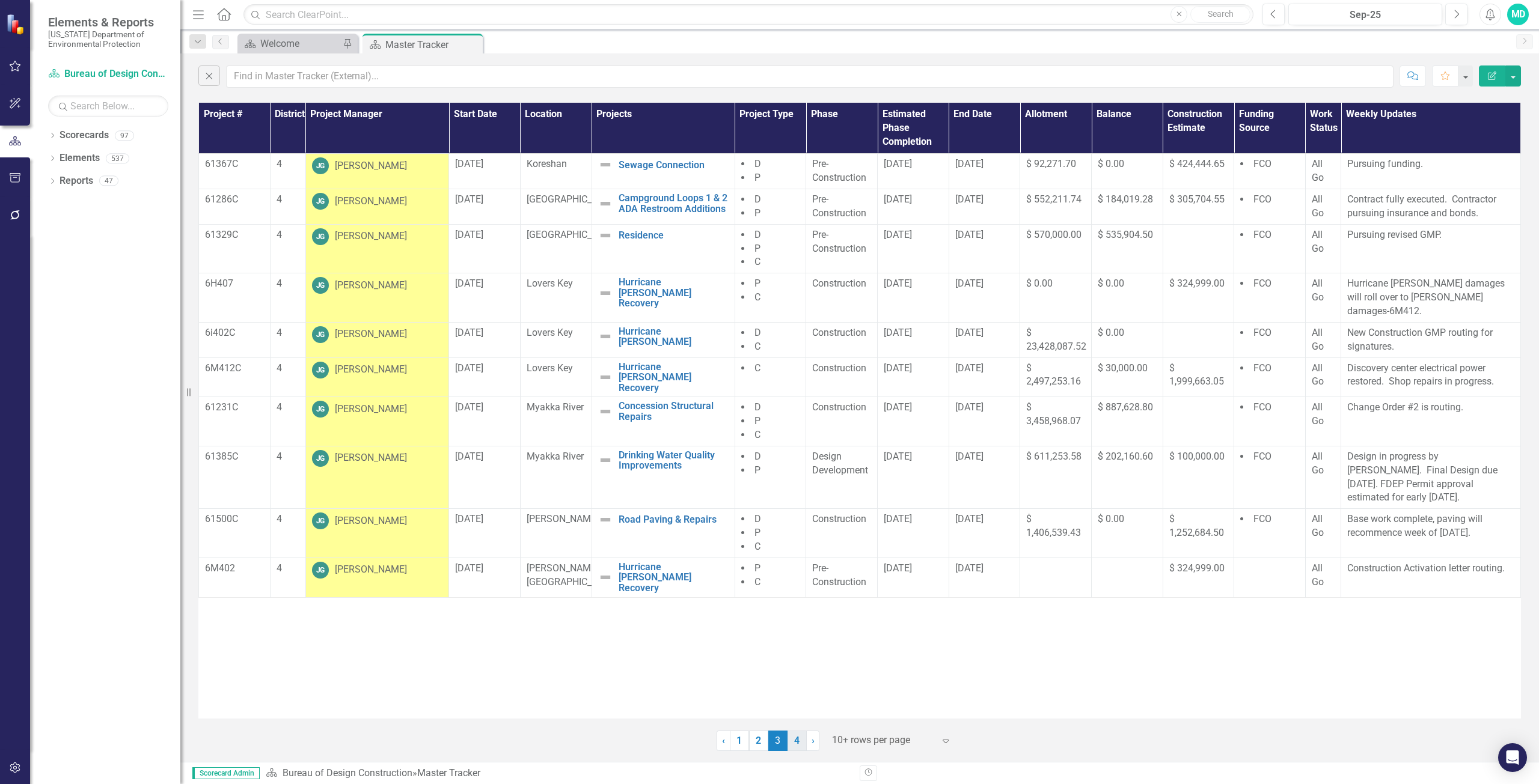
click at [801, 739] on link "4" at bounding box center [797, 741] width 19 height 21
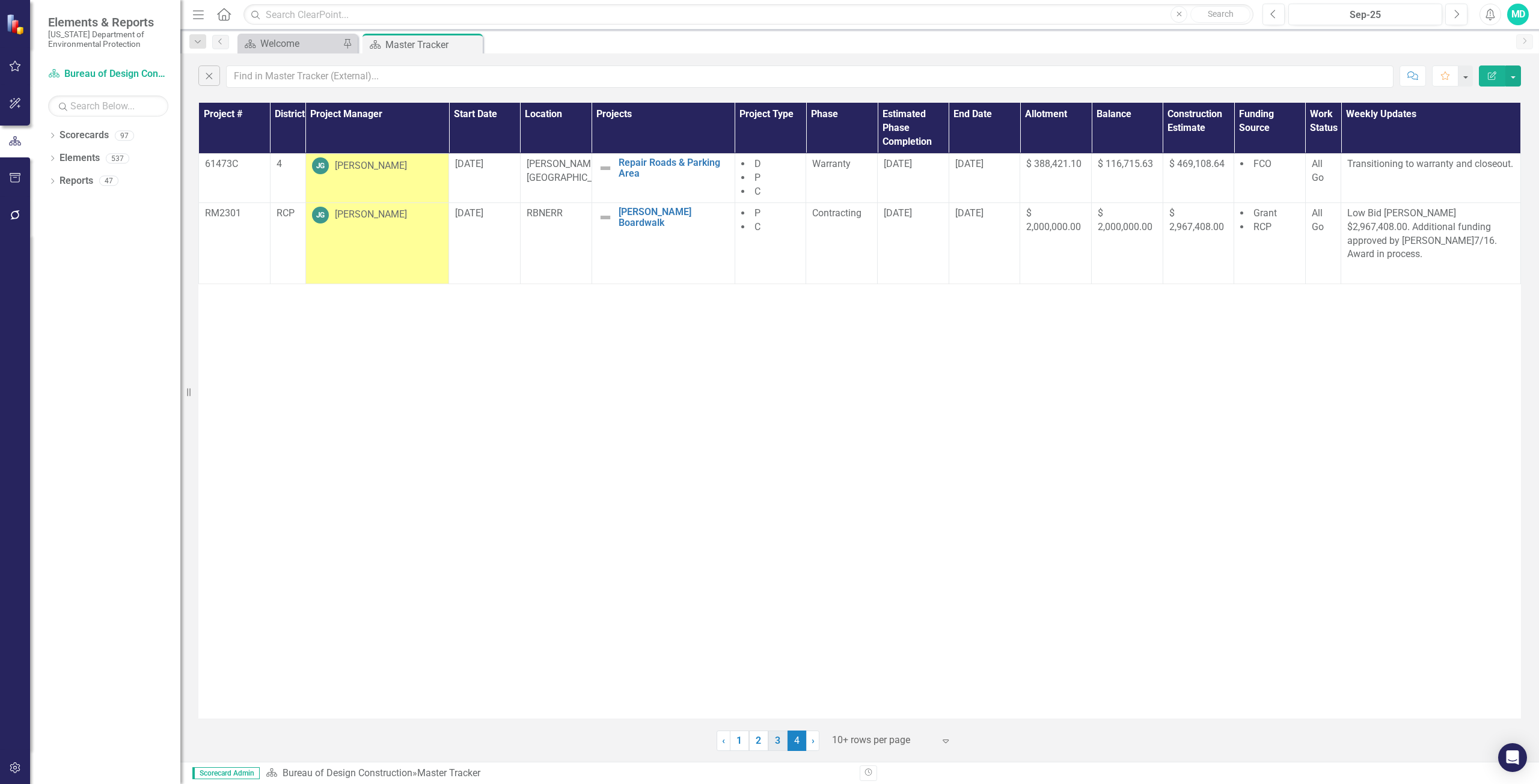
click at [773, 743] on link "3" at bounding box center [778, 741] width 19 height 21
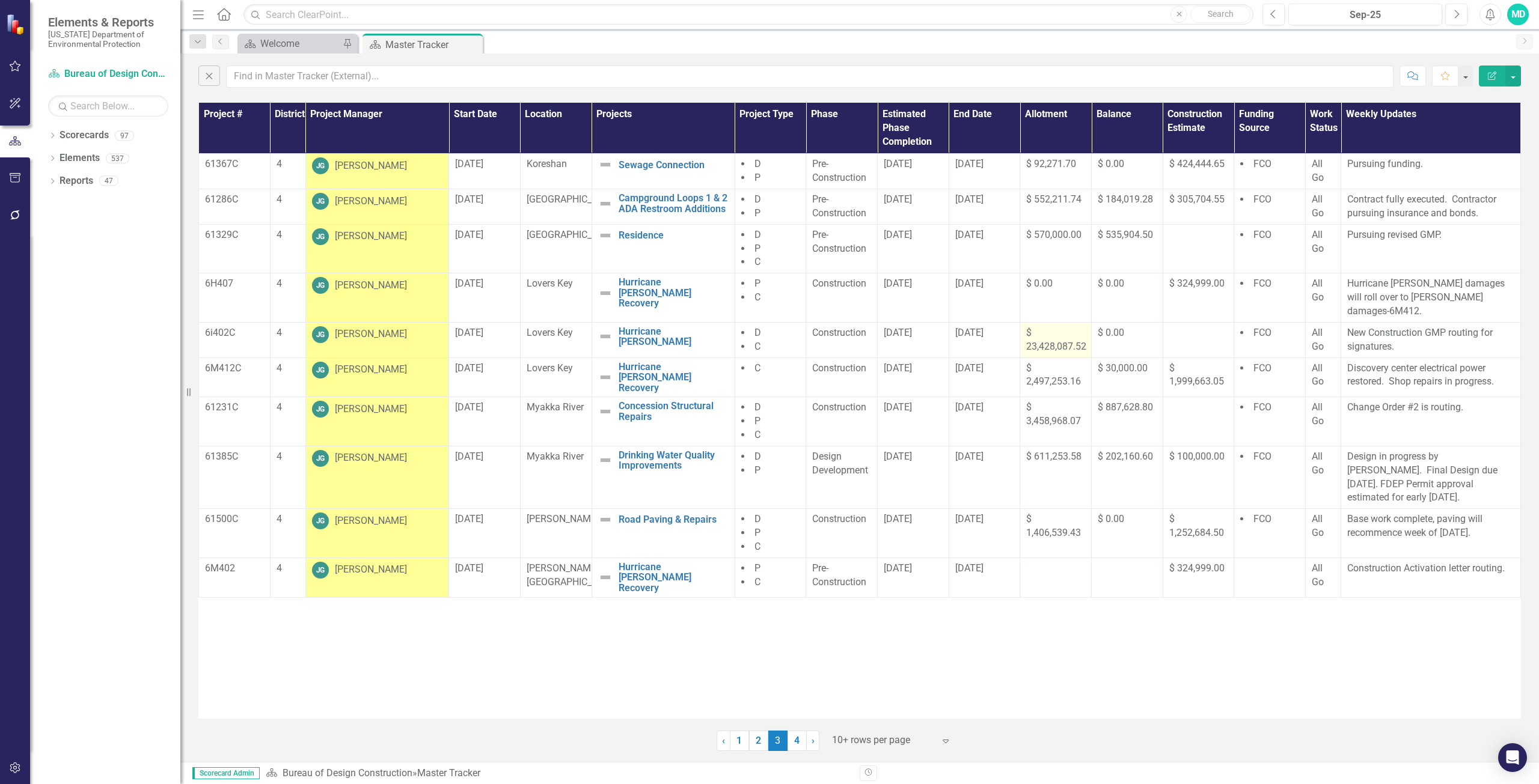
click at [1059, 332] on span "$ 23,428,087.52" at bounding box center [1056, 340] width 60 height 25
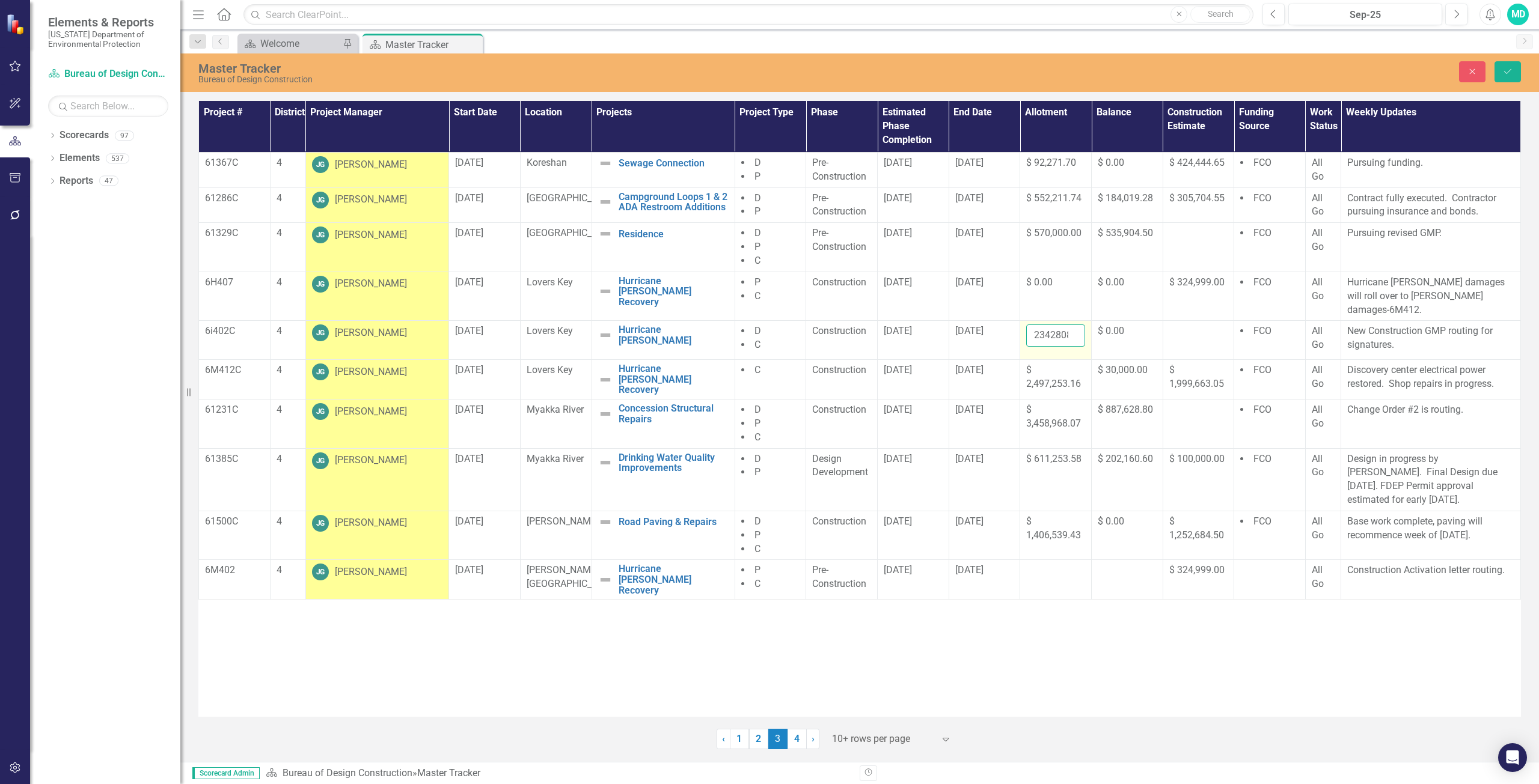
click at [1058, 327] on input "23428087.52" at bounding box center [1055, 336] width 59 height 22
type input "2"
type input "23429687.52"
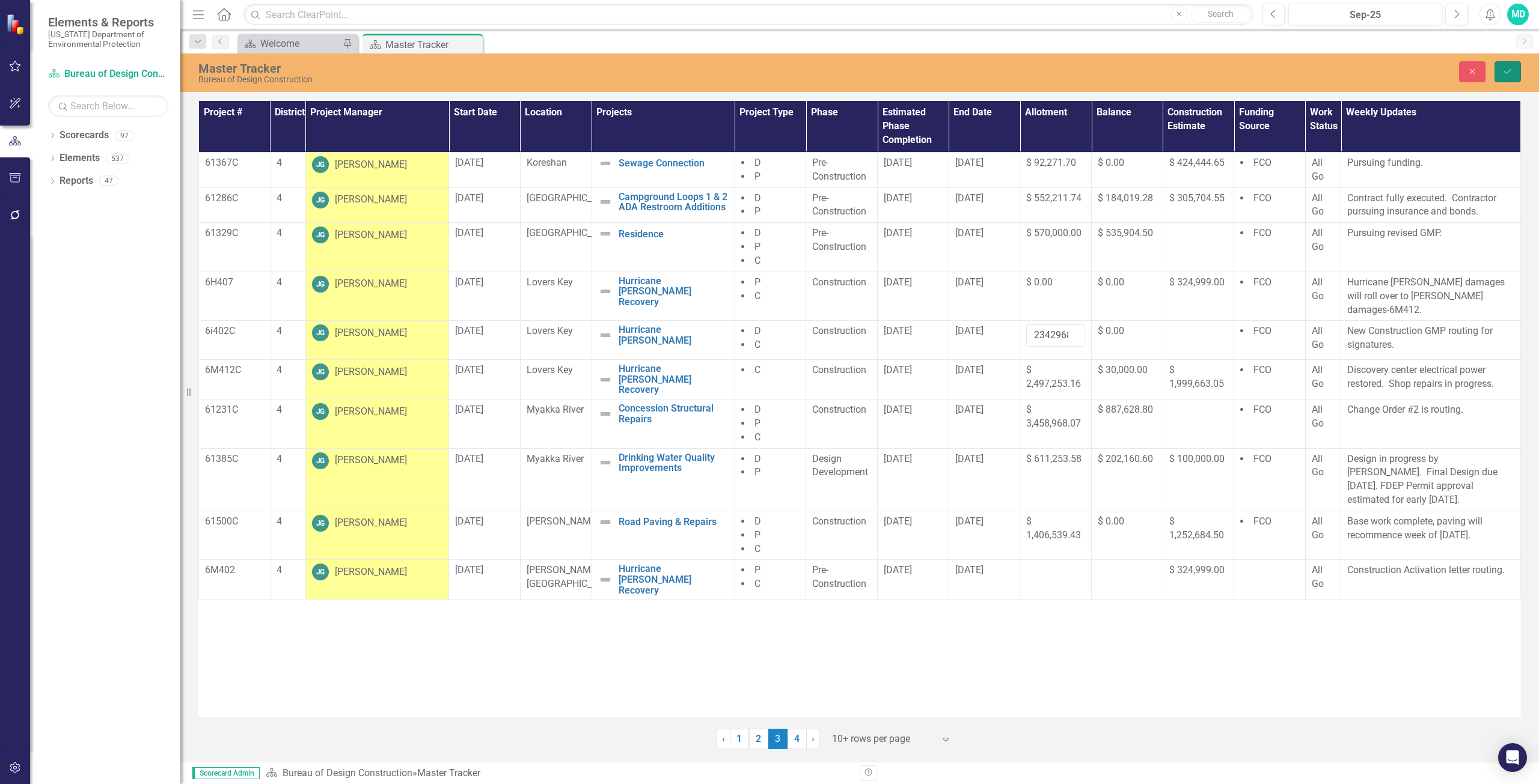
click at [1505, 73] on icon "Save" at bounding box center [1508, 72] width 11 height 8
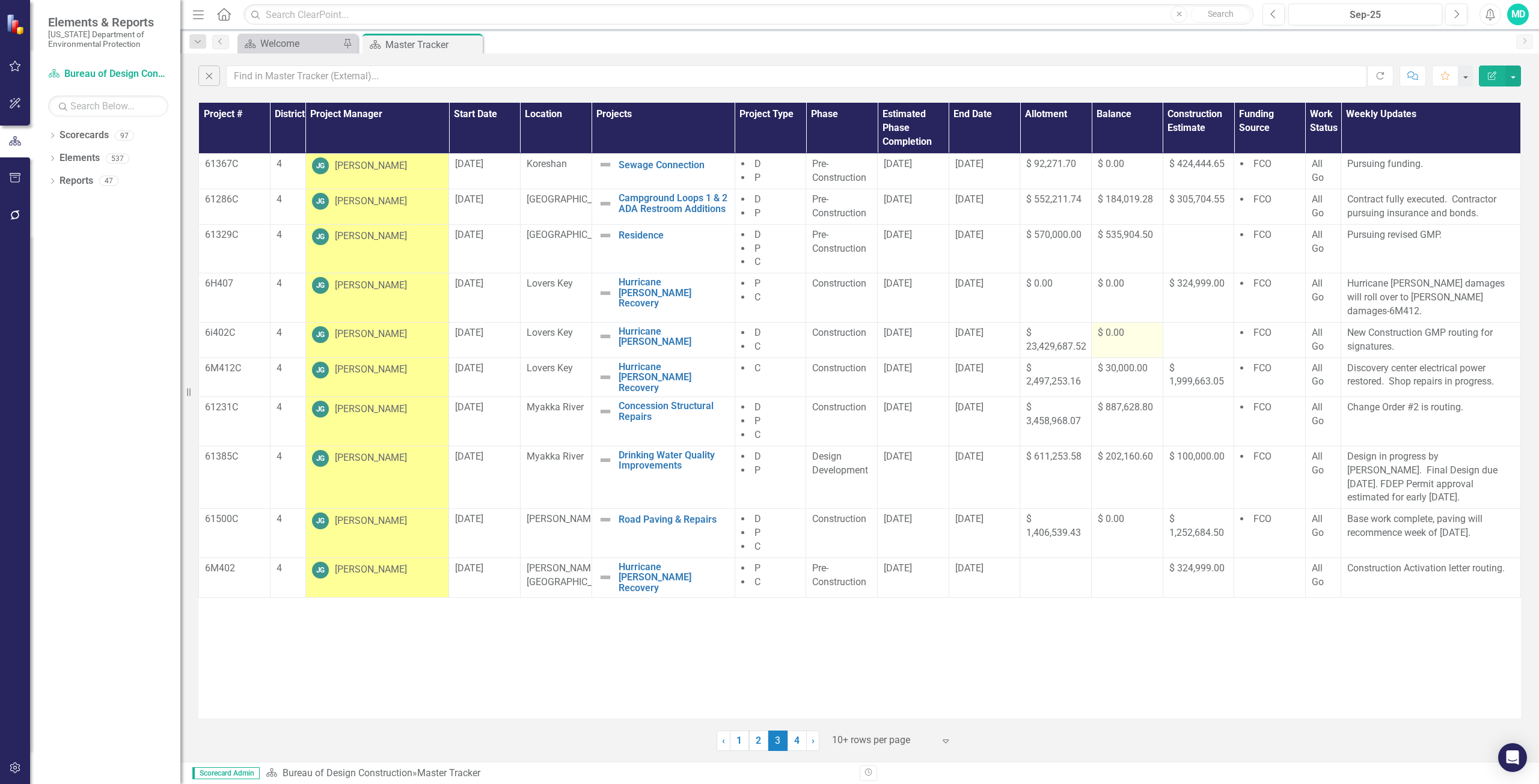
click at [1120, 327] on span "$ 0.00" at bounding box center [1111, 333] width 26 height 12
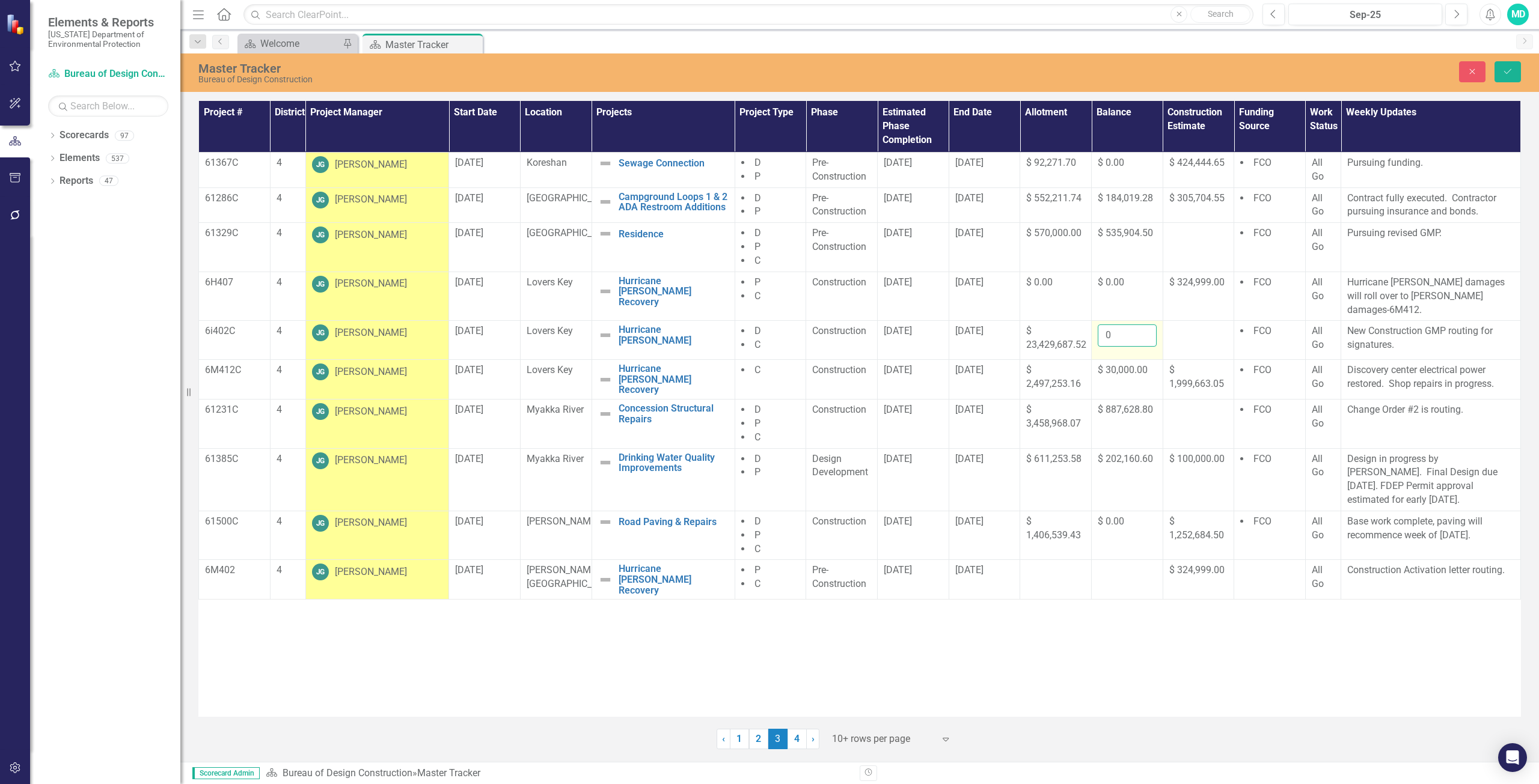
click at [1120, 324] on input "0" at bounding box center [1127, 336] width 59 height 22
type input "1600.00"
click at [1507, 76] on button "Save" at bounding box center [1507, 72] width 26 height 21
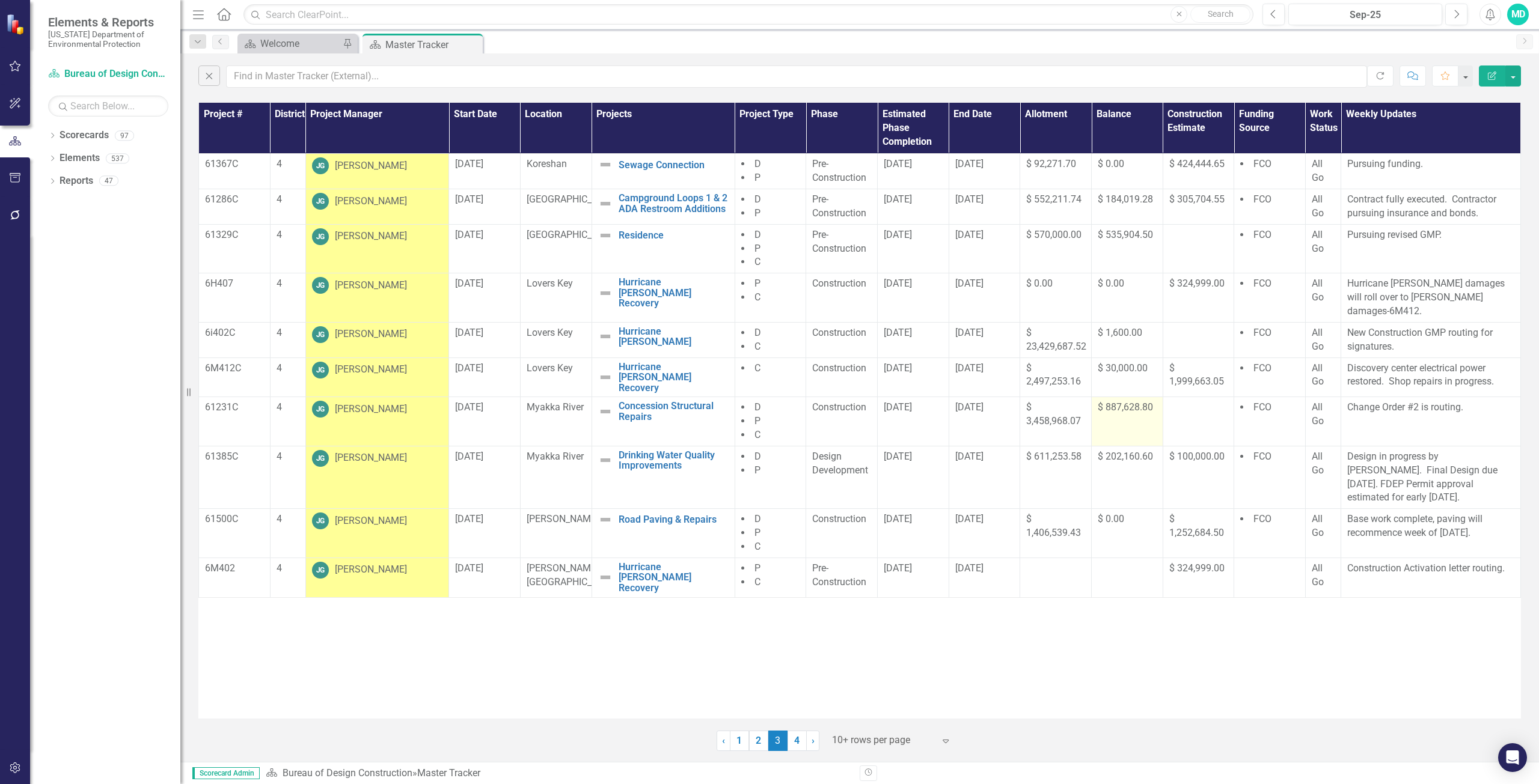
click at [1125, 402] on span "$ 887,628.80" at bounding box center [1125, 407] width 55 height 12
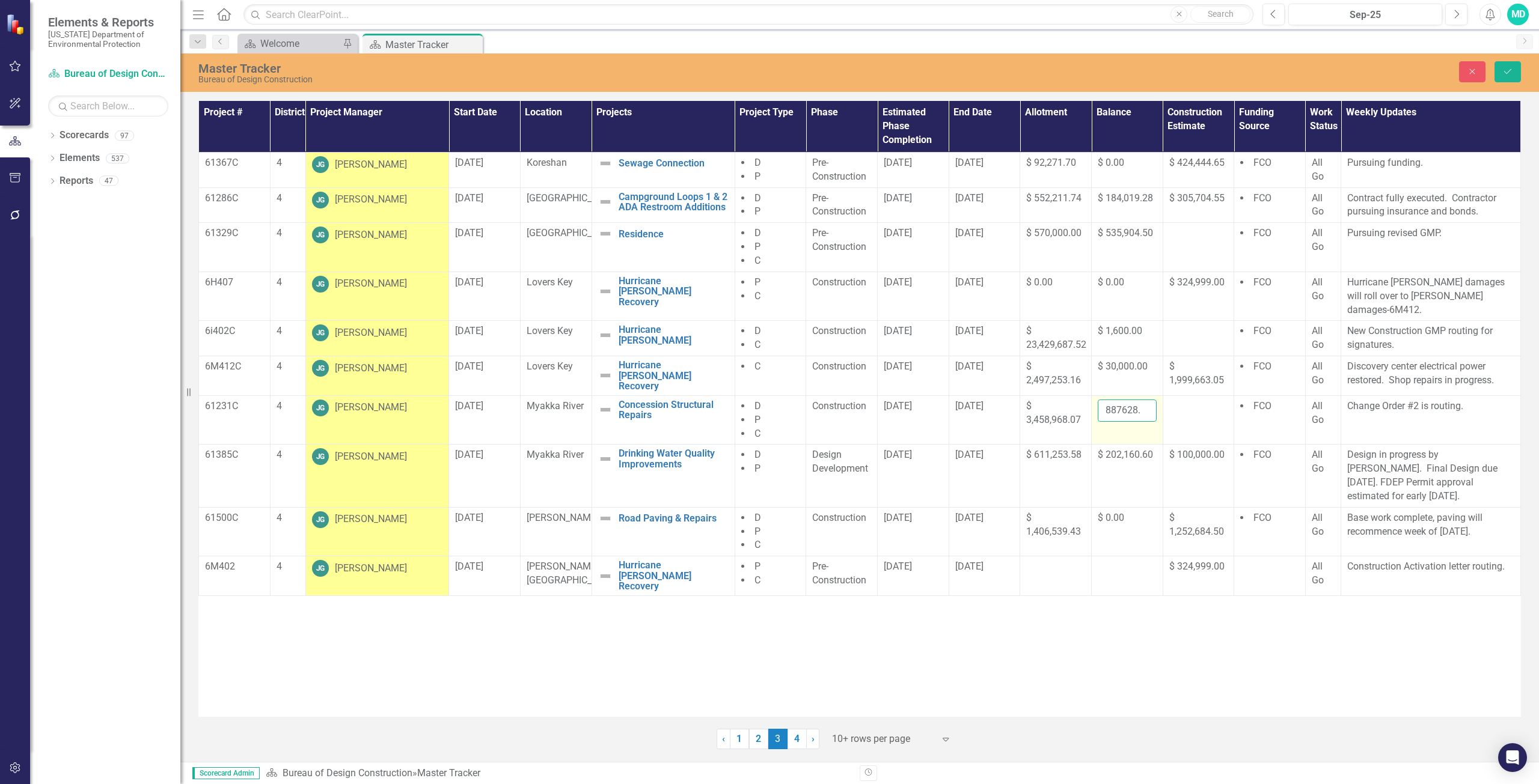
click at [1127, 400] on input "887628.8" at bounding box center [1127, 411] width 59 height 22
type input "8"
type input "884883.38"
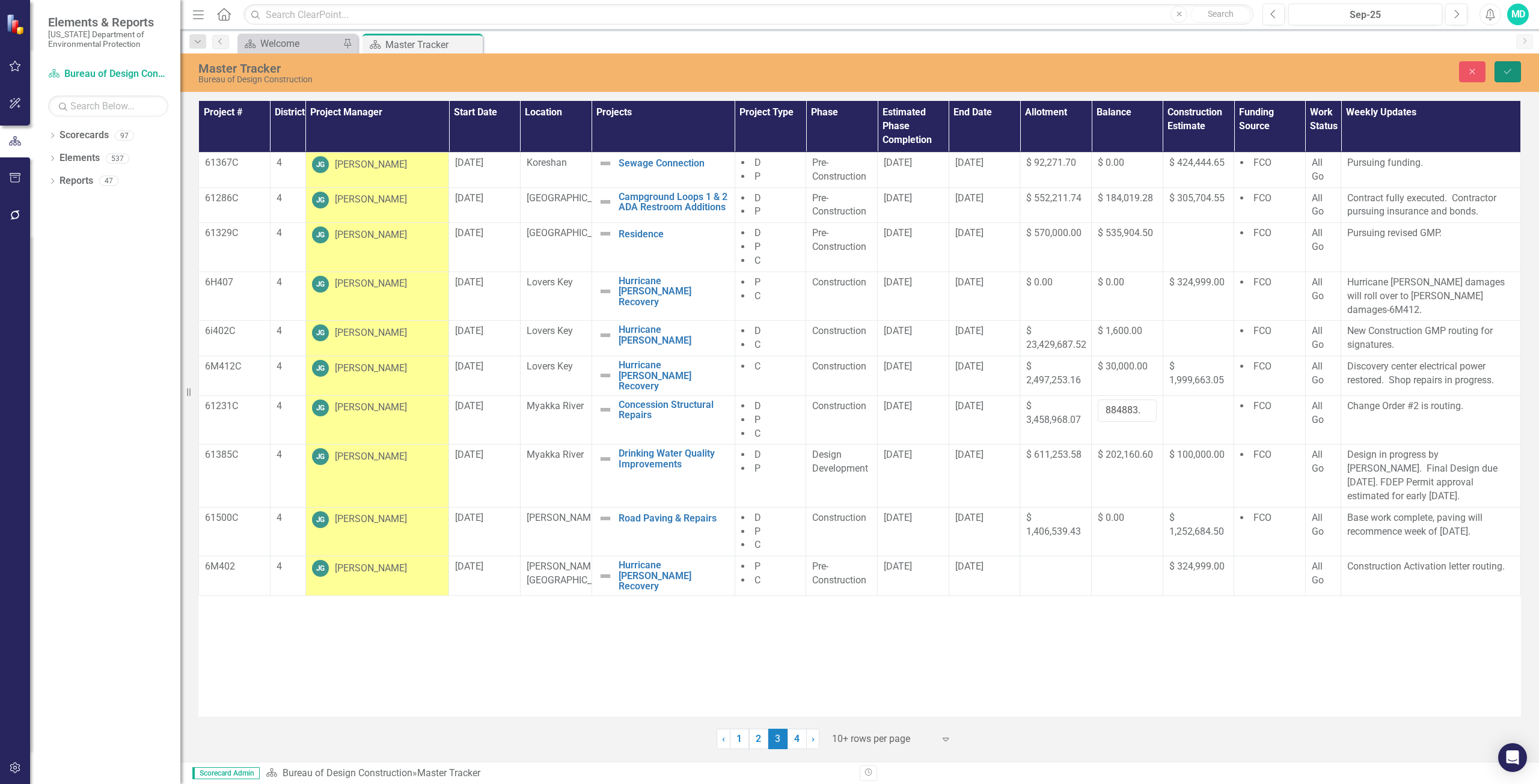
click at [1510, 76] on button "Save" at bounding box center [1507, 72] width 26 height 21
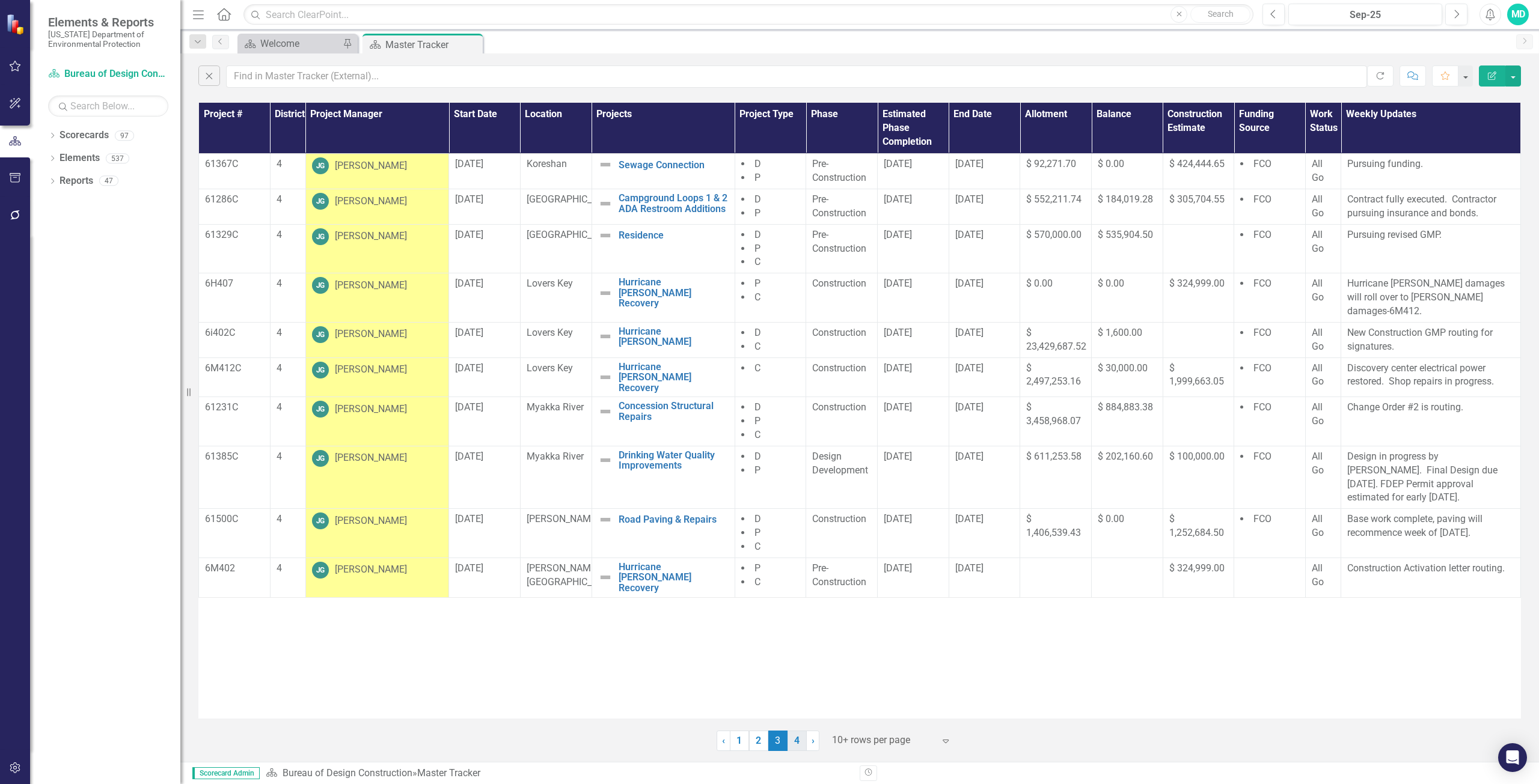
click at [800, 743] on link "4" at bounding box center [797, 741] width 19 height 21
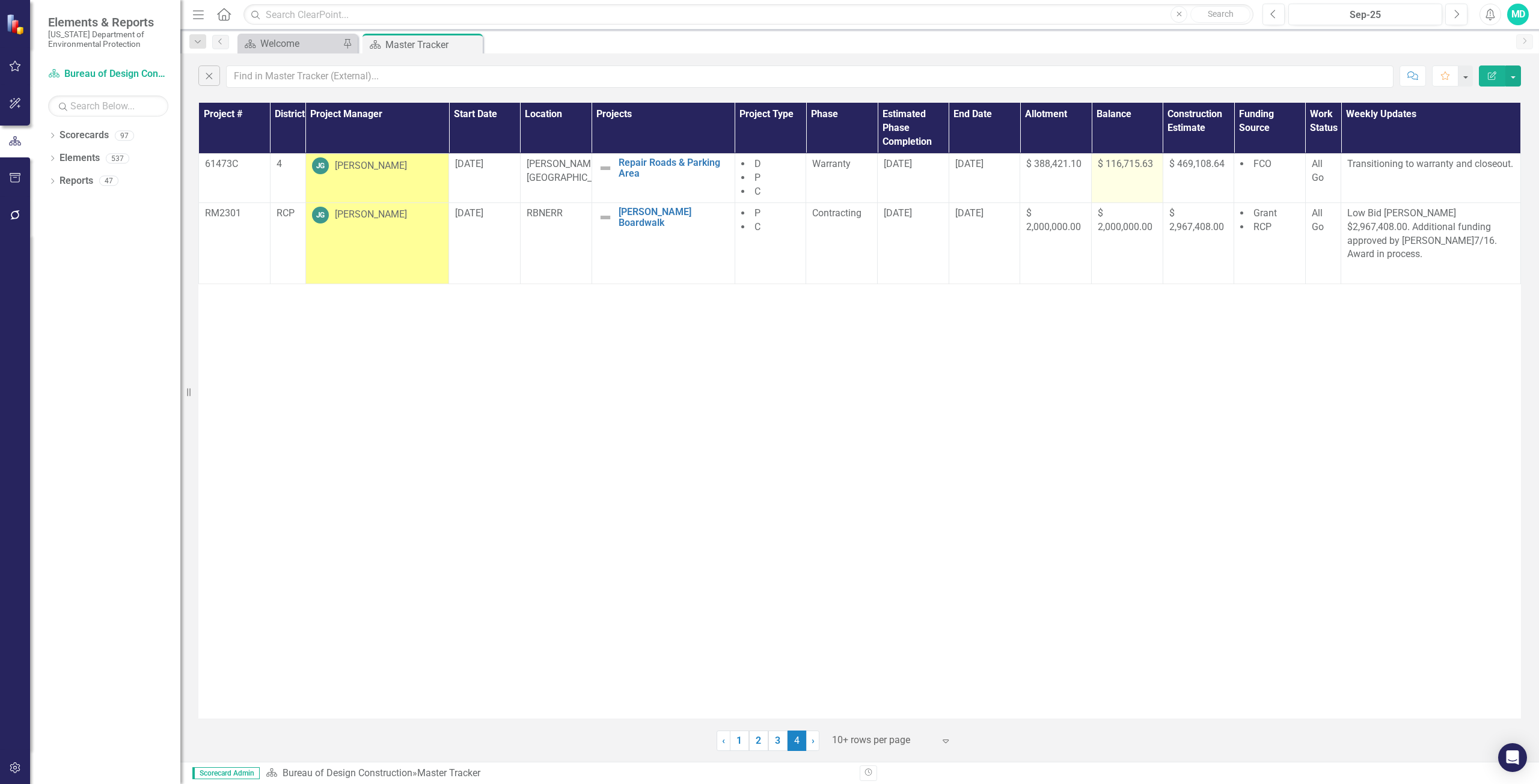
click at [1131, 167] on span "$ 116,715.63" at bounding box center [1125, 163] width 55 height 12
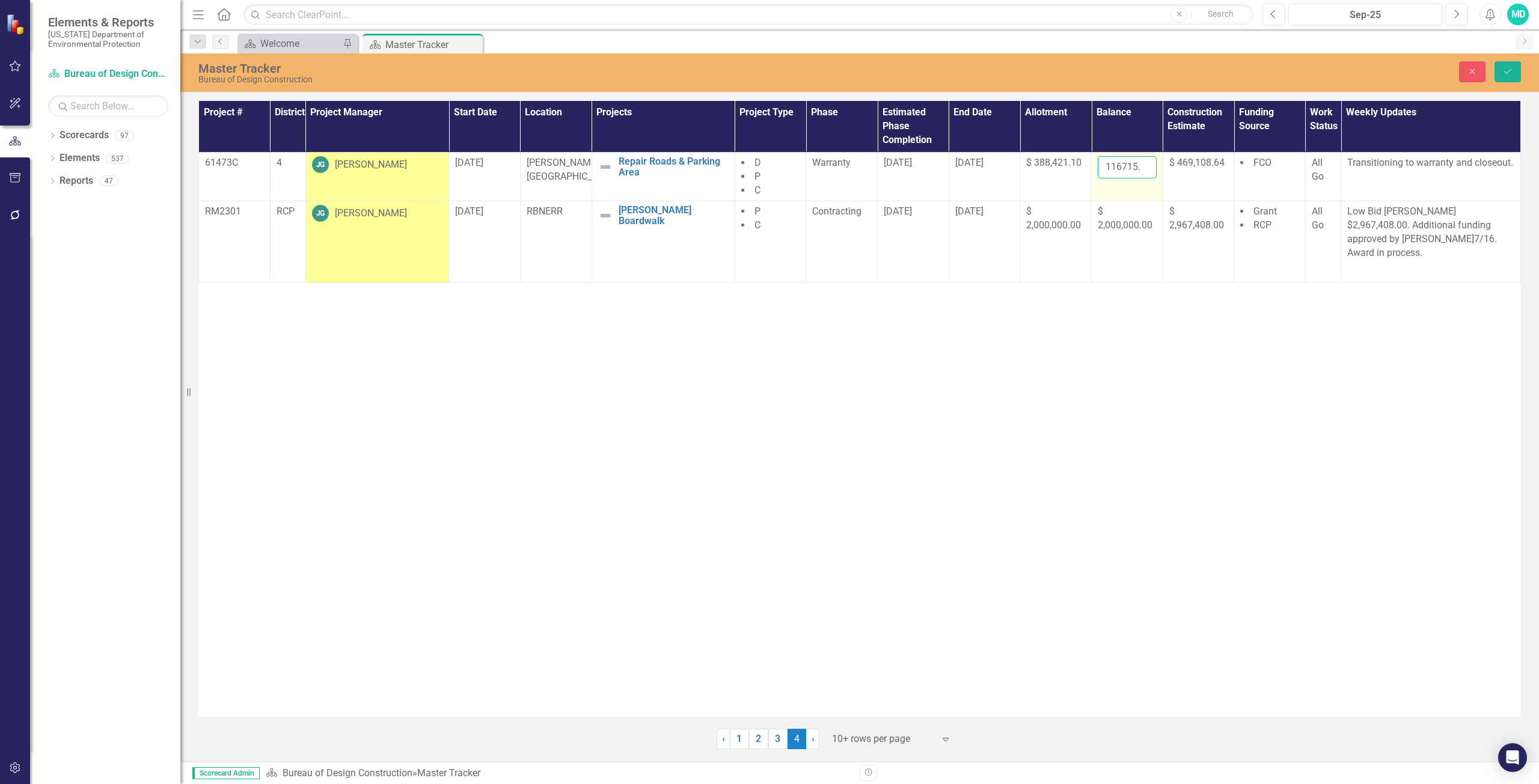
click at [1124, 170] on input "116715.63" at bounding box center [1127, 167] width 59 height 22
type input "1"
type input "157770.95"
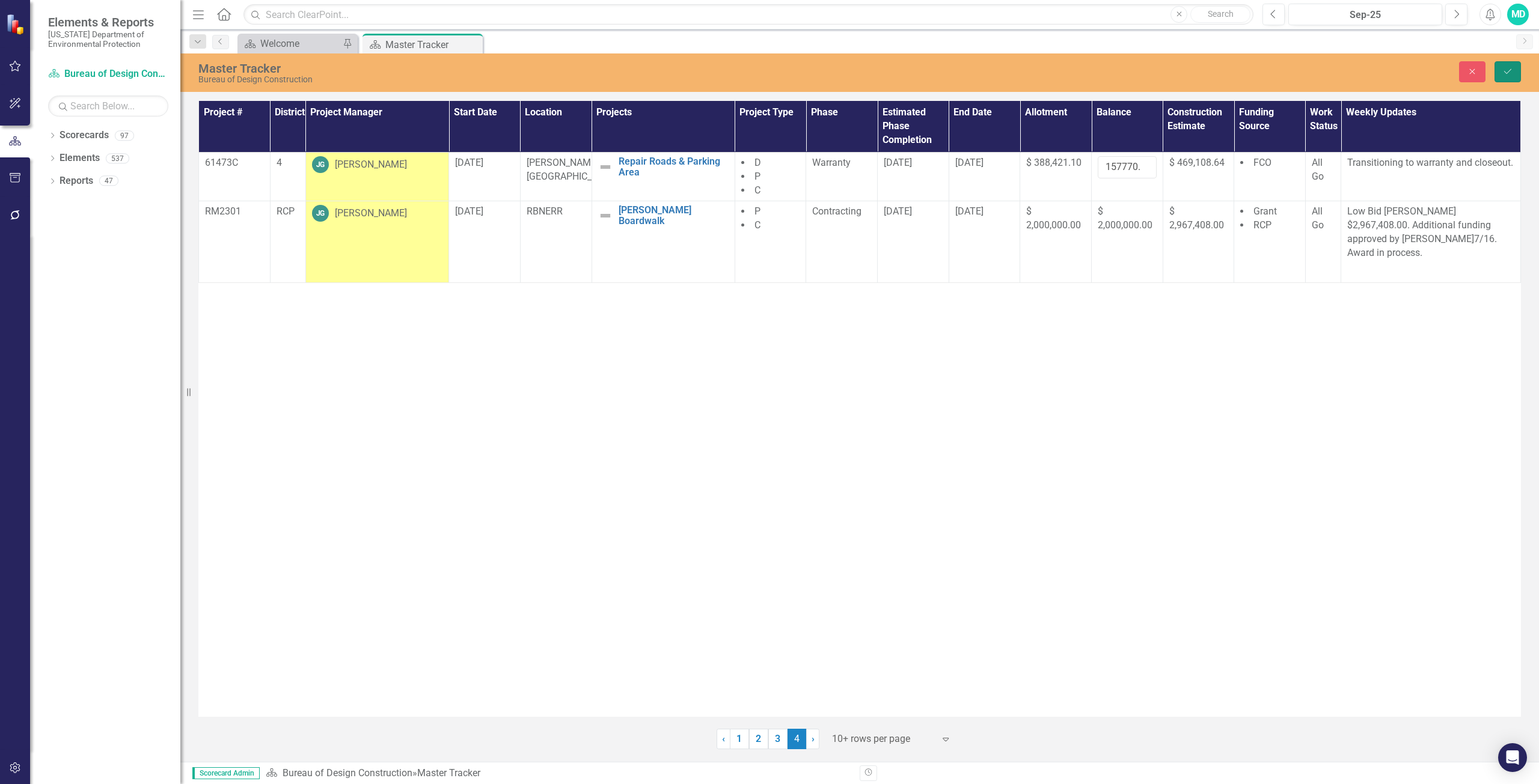
click at [1510, 75] on icon "Save" at bounding box center [1508, 72] width 11 height 8
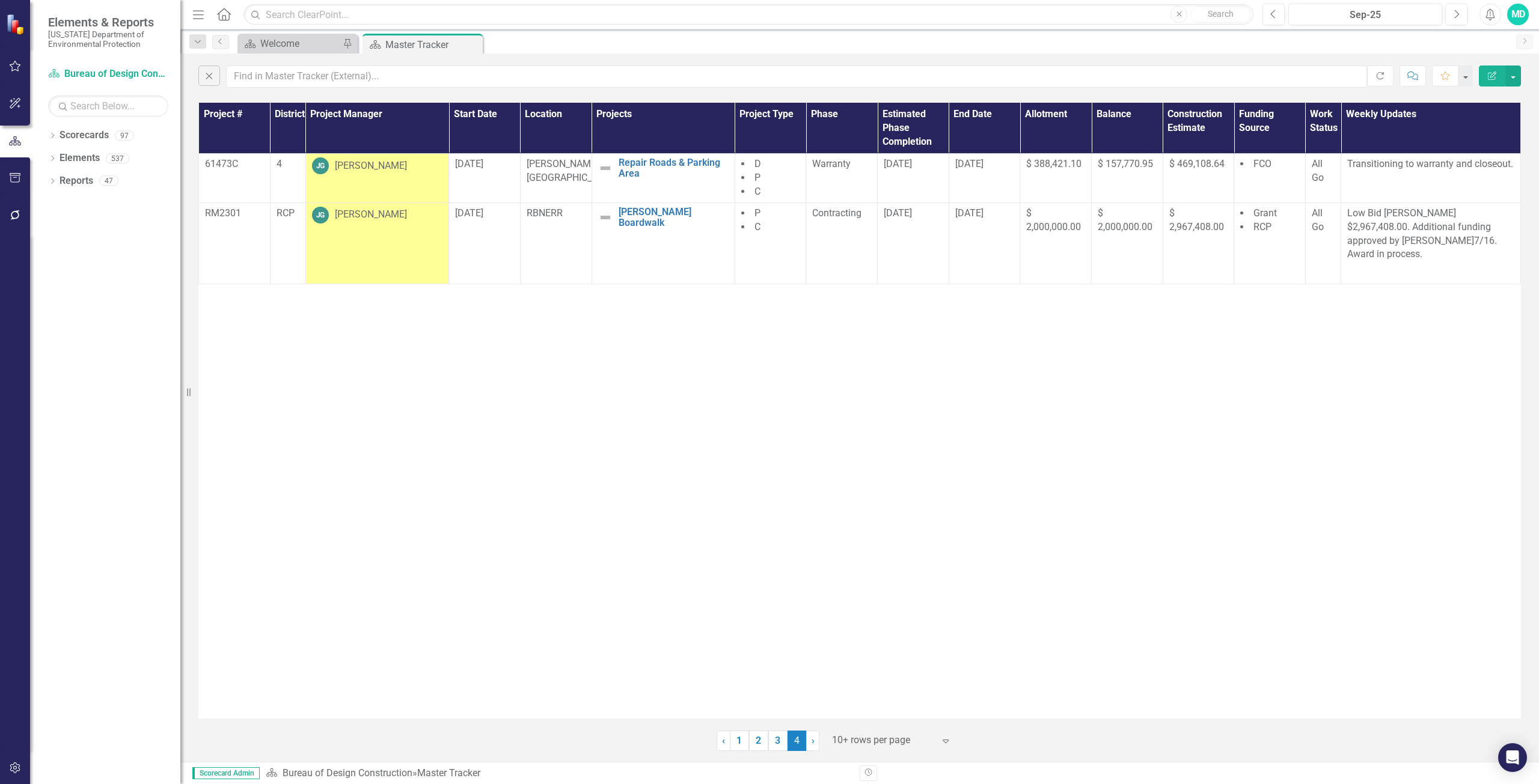
click at [1518, 6] on div "MD" at bounding box center [1518, 14] width 21 height 21
click at [1473, 147] on link "Logout Log Out" at bounding box center [1480, 152] width 95 height 22
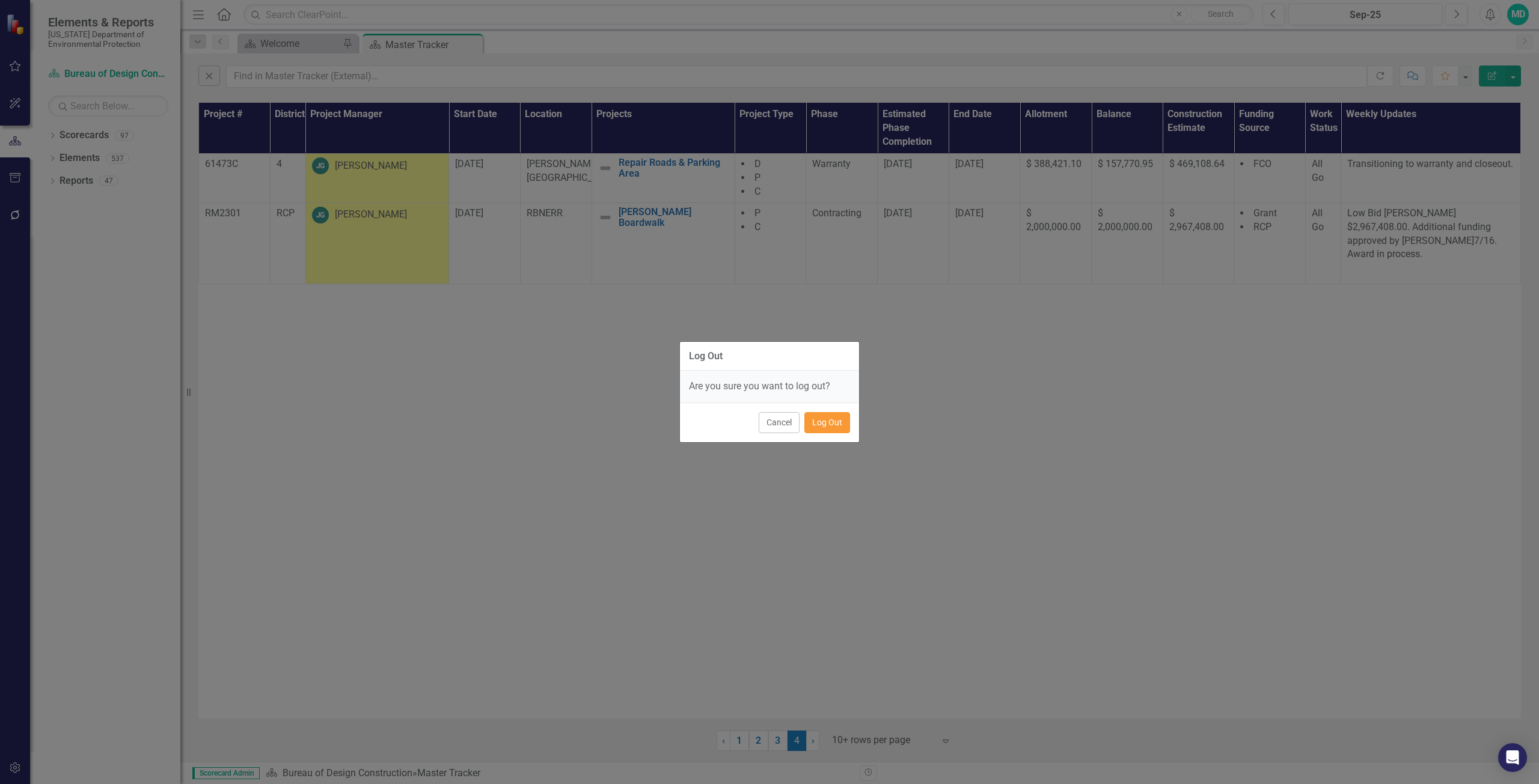
click at [825, 432] on button "Log Out" at bounding box center [827, 422] width 45 height 21
